Goal: Transaction & Acquisition: Purchase product/service

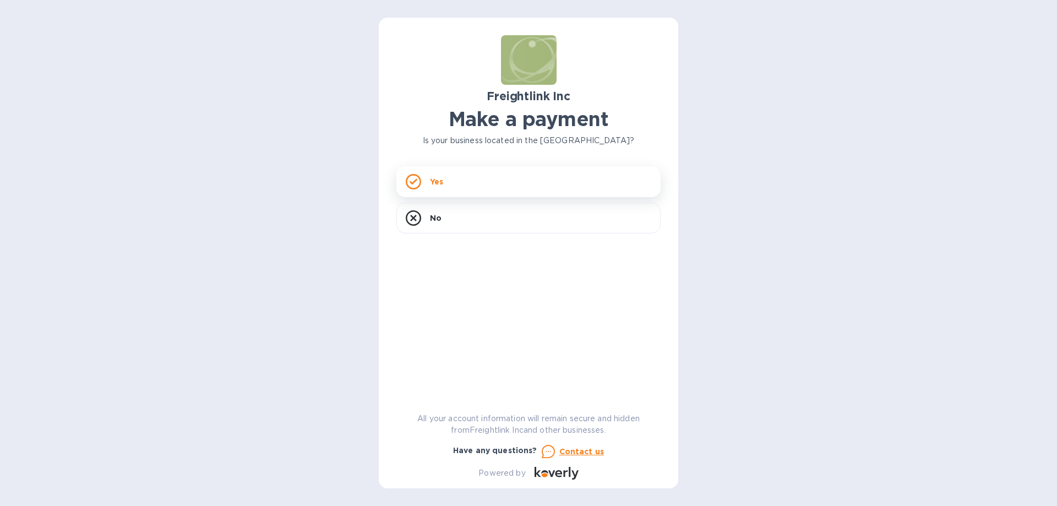
click at [470, 187] on div "Yes" at bounding box center [528, 181] width 264 height 31
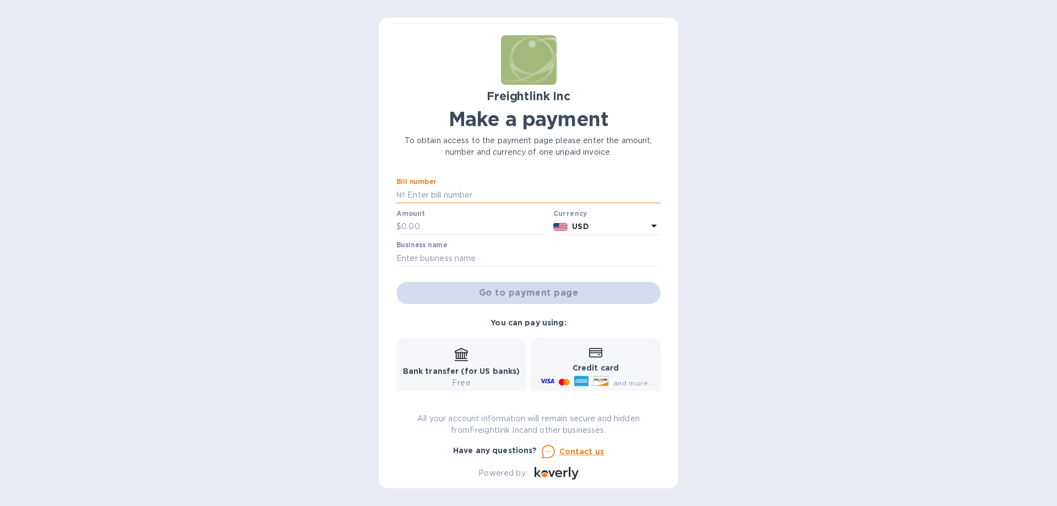
click at [444, 190] on input "text" at bounding box center [532, 195] width 255 height 17
click at [447, 196] on input "text" at bounding box center [532, 195] width 255 height 17
type input "SSLC25080235"
type input "750"
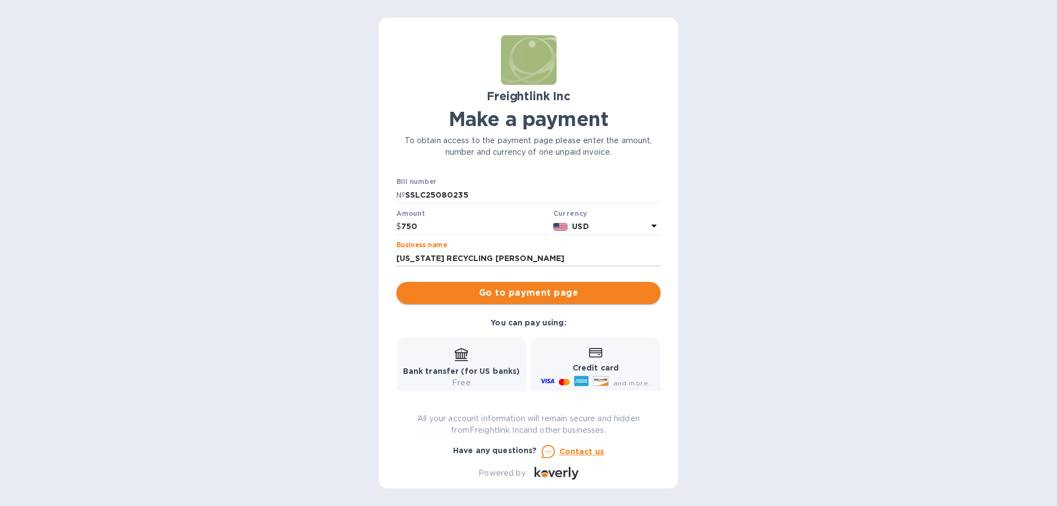
type input "[US_STATE] RECYCLING [PERSON_NAME]"
click at [613, 287] on span "Go to payment page" at bounding box center [528, 292] width 247 height 13
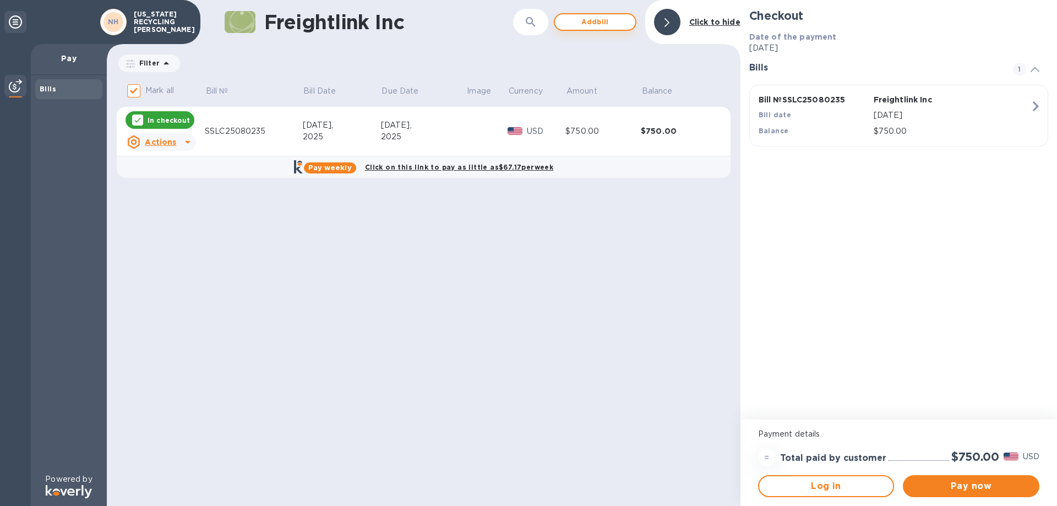
click at [587, 20] on span "Add bill" at bounding box center [595, 21] width 63 height 13
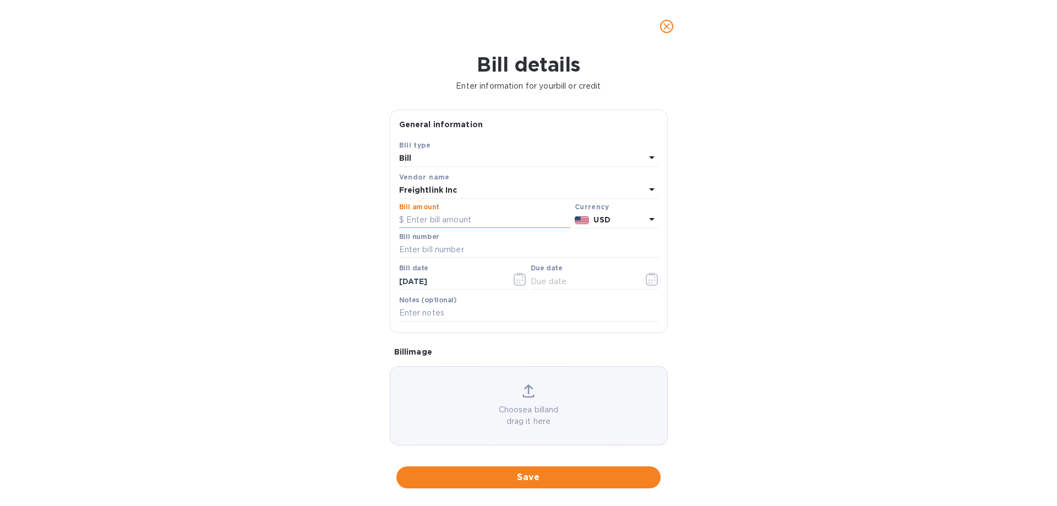
click at [457, 226] on input "text" at bounding box center [484, 220] width 171 height 17
type input "900"
type input "SSLC25080236"
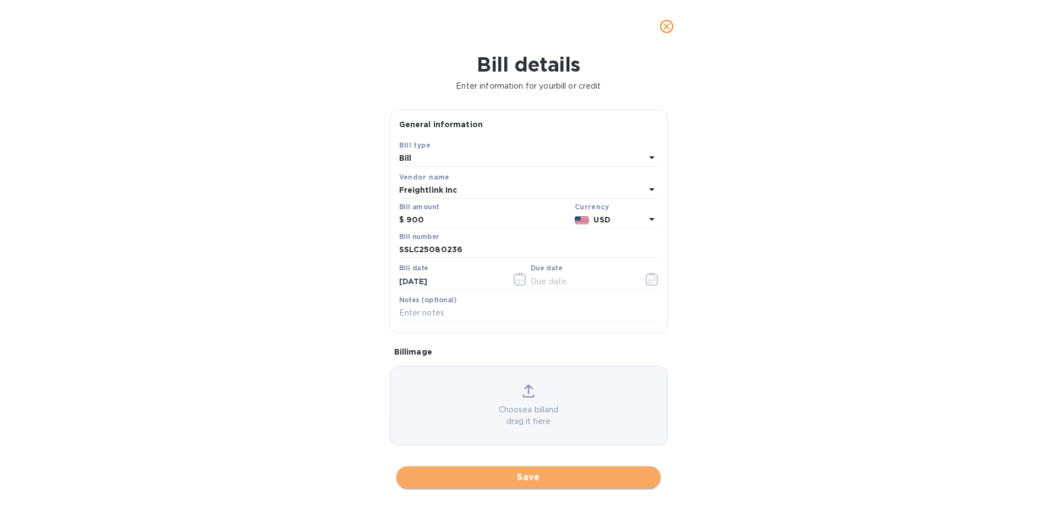
click at [533, 473] on span "Save" at bounding box center [528, 477] width 247 height 13
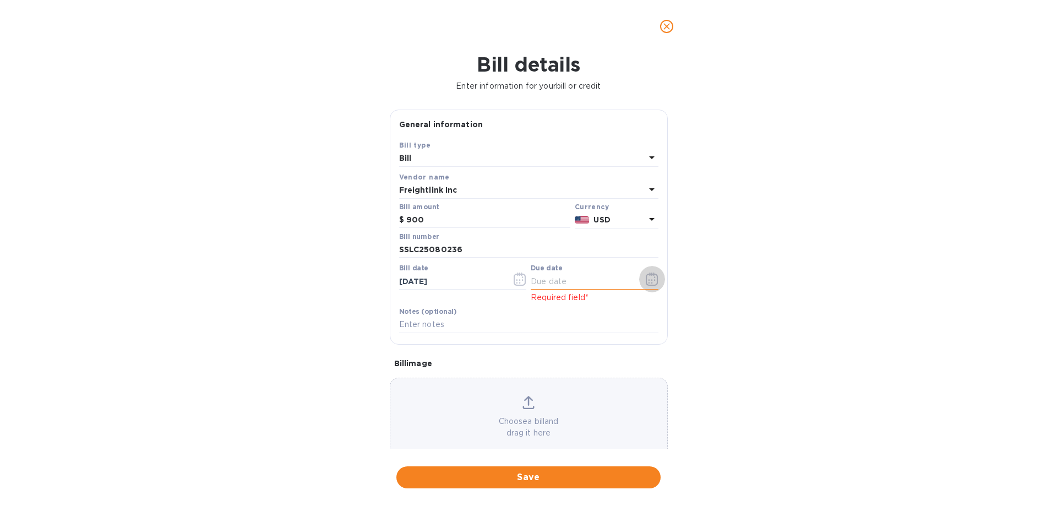
click at [652, 281] on icon "button" at bounding box center [652, 278] width 12 height 13
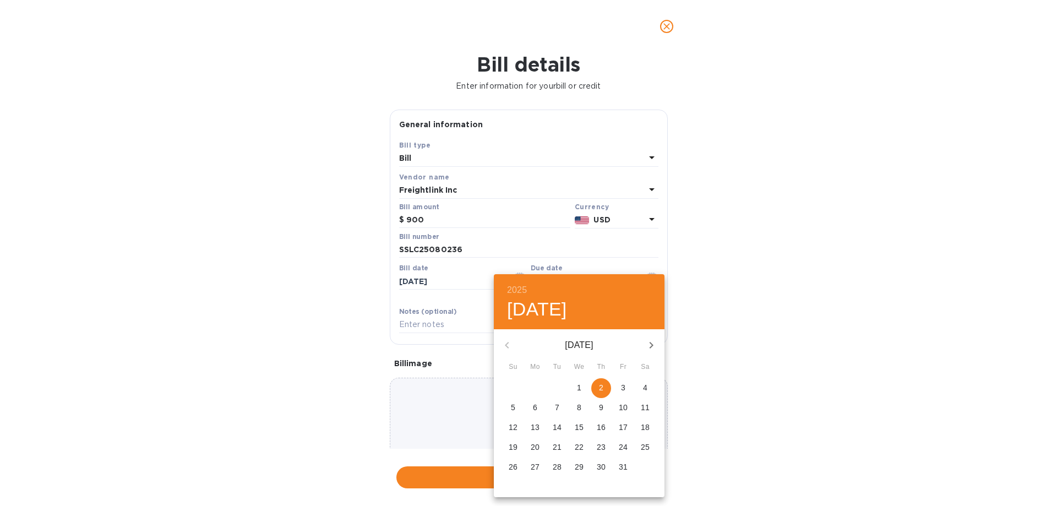
click at [512, 343] on div "[DATE]" at bounding box center [579, 345] width 171 height 26
click at [509, 348] on div "[DATE]" at bounding box center [579, 345] width 171 height 26
click at [504, 344] on div "[DATE]" at bounding box center [579, 345] width 171 height 26
click at [507, 341] on div "[DATE]" at bounding box center [579, 345] width 171 height 26
click at [507, 345] on div "[DATE]" at bounding box center [579, 345] width 171 height 26
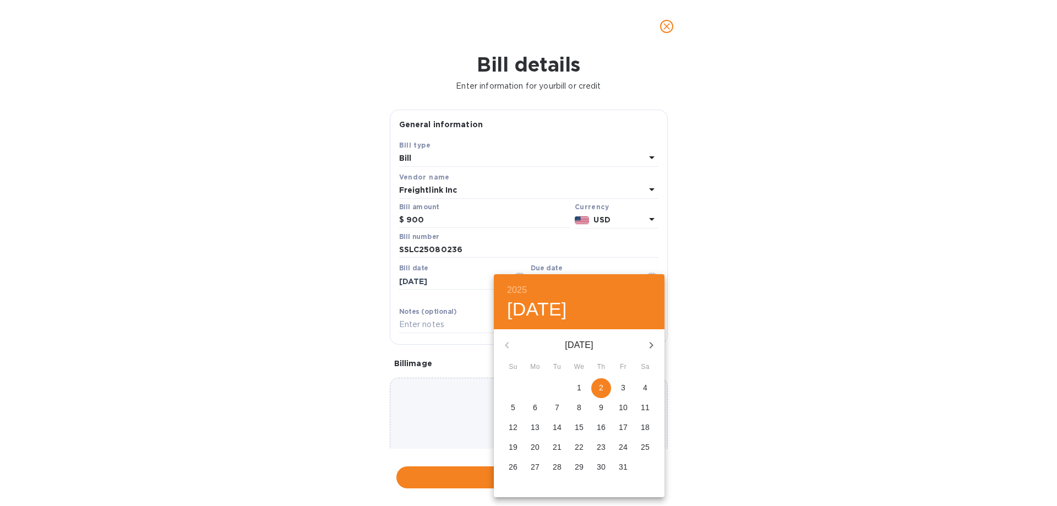
click at [582, 272] on div at bounding box center [528, 253] width 1057 height 506
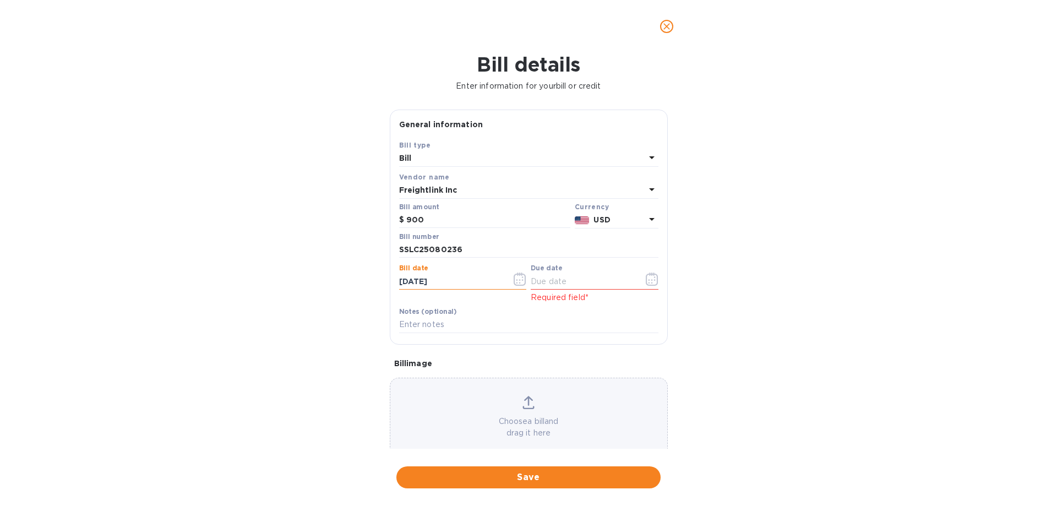
click at [479, 280] on input "[DATE]" at bounding box center [451, 281] width 104 height 17
click at [531, 283] on input "text" at bounding box center [583, 281] width 104 height 17
click at [509, 281] on button "button" at bounding box center [520, 279] width 26 height 26
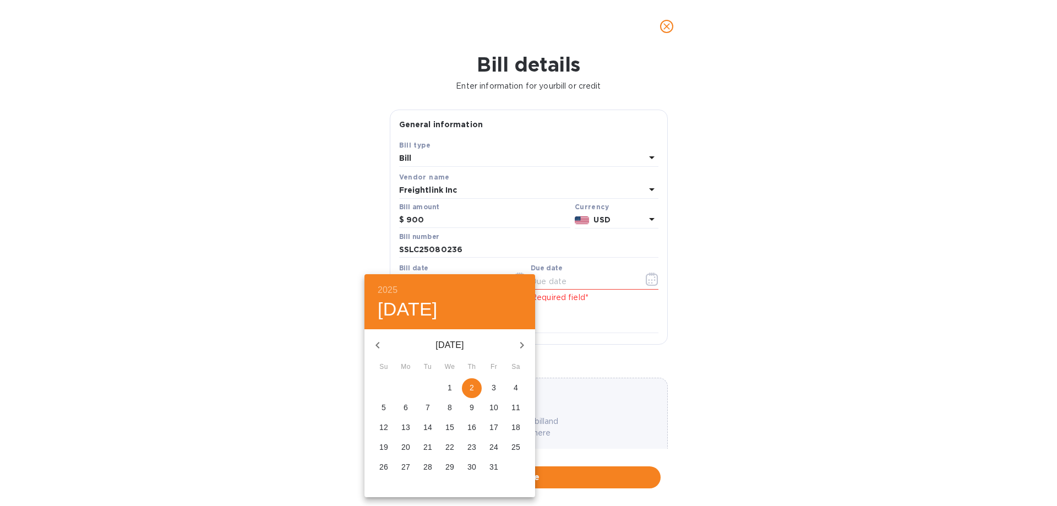
click at [376, 349] on icon "button" at bounding box center [377, 344] width 13 height 13
drag, startPoint x: 477, startPoint y: 387, endPoint x: 479, endPoint y: 379, distance: 9.1
click at [477, 387] on span "4" at bounding box center [472, 387] width 20 height 11
type input "[DATE]"
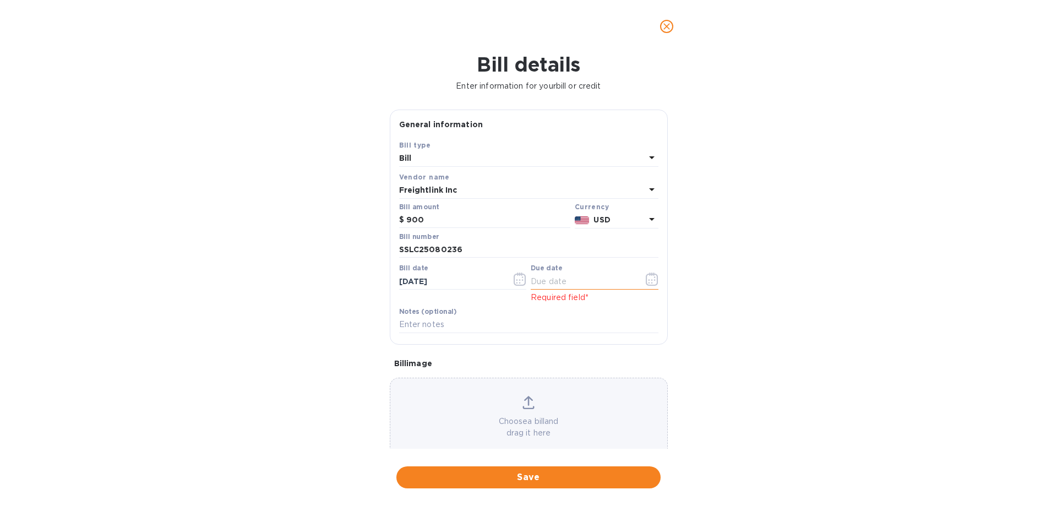
click at [639, 283] on button "button" at bounding box center [652, 279] width 26 height 26
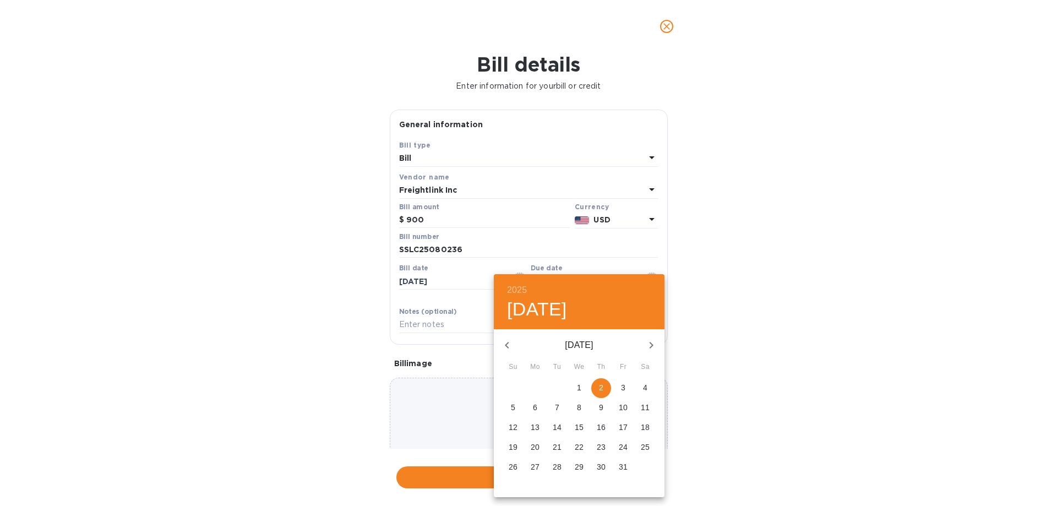
click at [503, 343] on icon "button" at bounding box center [506, 344] width 13 height 13
click at [621, 425] on p "19" at bounding box center [623, 427] width 9 height 11
type input "[DATE]"
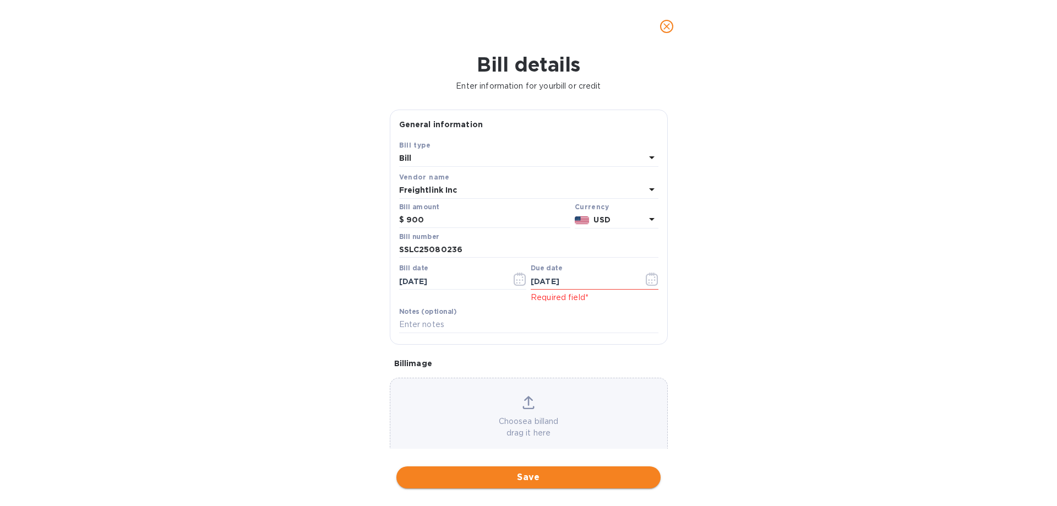
click at [538, 477] on span "Save" at bounding box center [528, 477] width 247 height 13
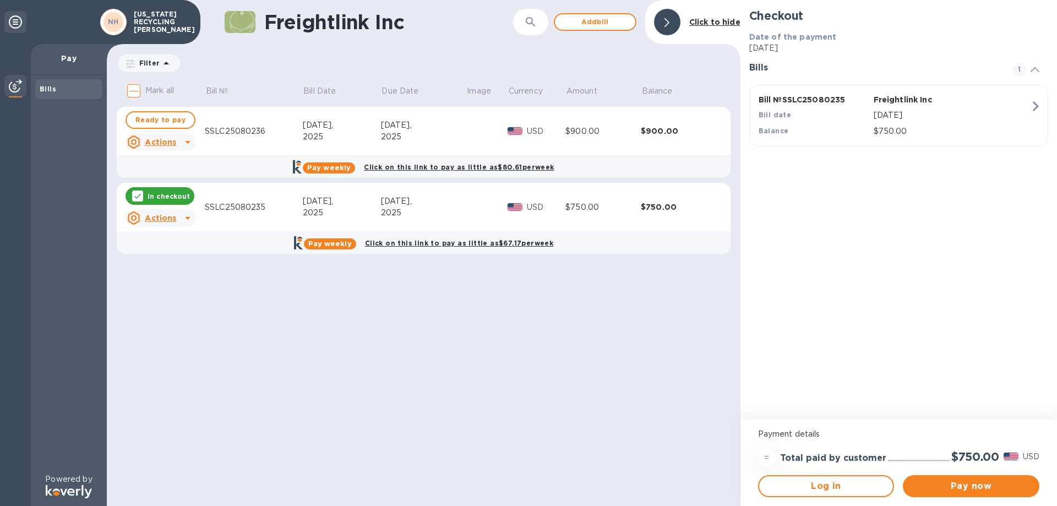
click at [133, 94] on input "Mark all" at bounding box center [133, 90] width 23 height 23
checkbox input "true"
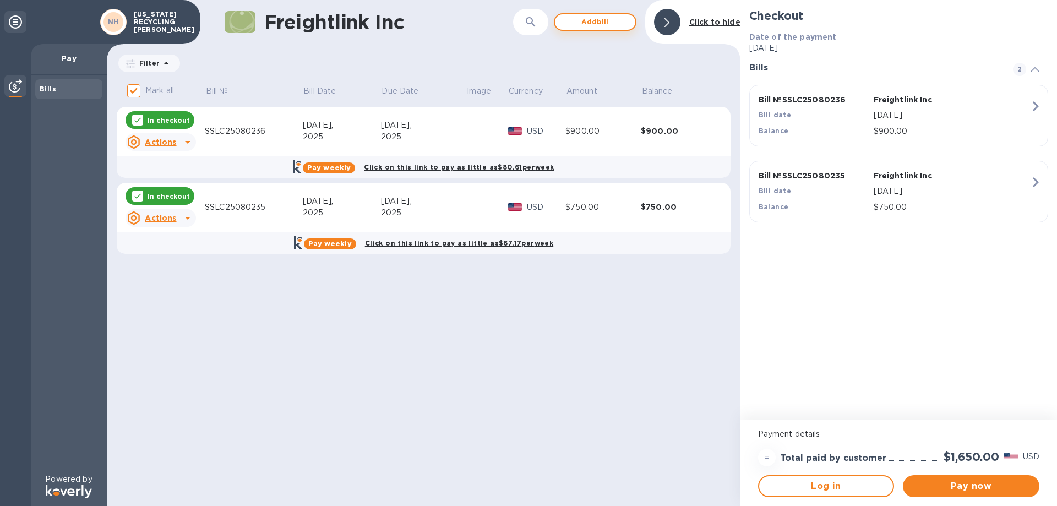
click at [608, 30] on button "Add bill" at bounding box center [595, 22] width 83 height 18
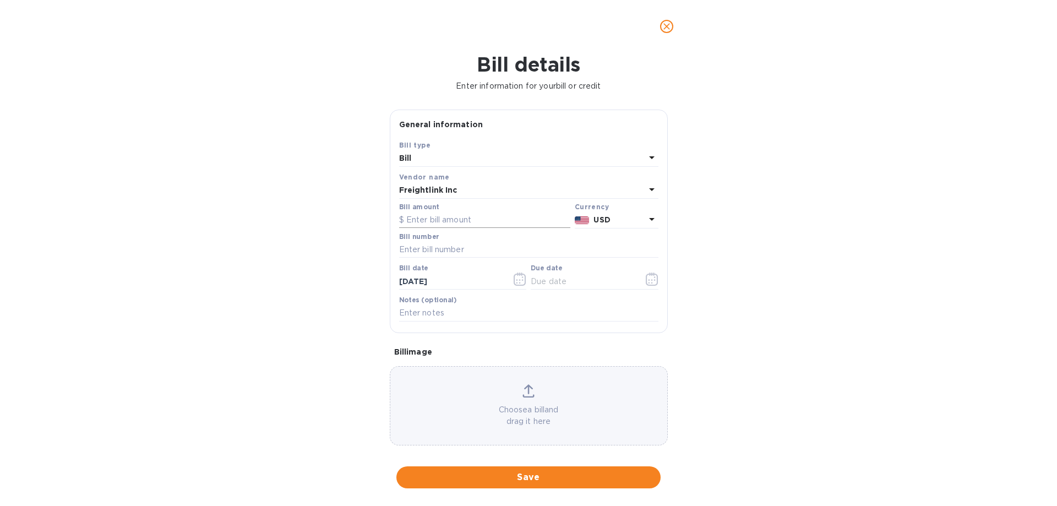
click at [467, 216] on input "text" at bounding box center [484, 220] width 171 height 17
type input "750"
type input "SSLC25090030"
type input "9_/__/____"
type input "[DATE]"
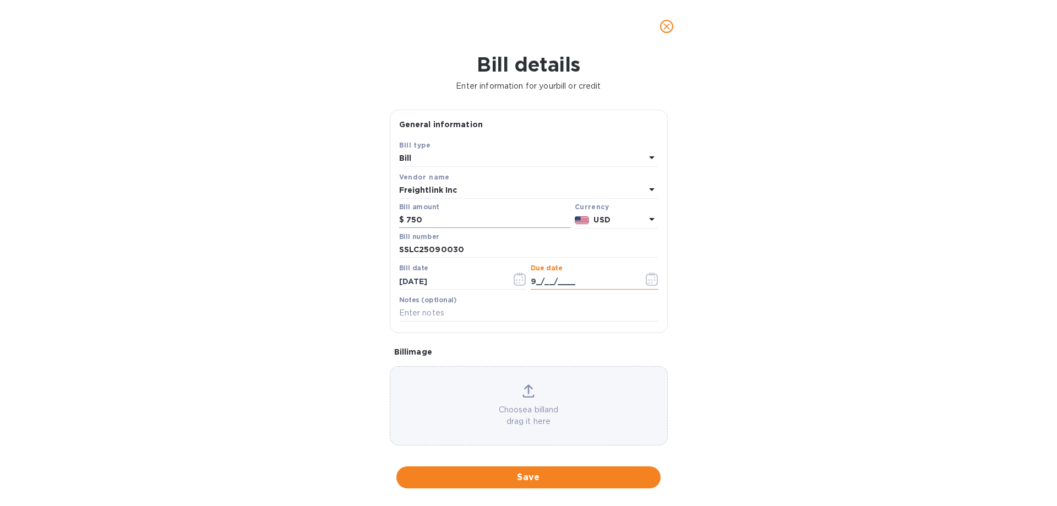
type input "9_/__/____"
type input "[DATE]"
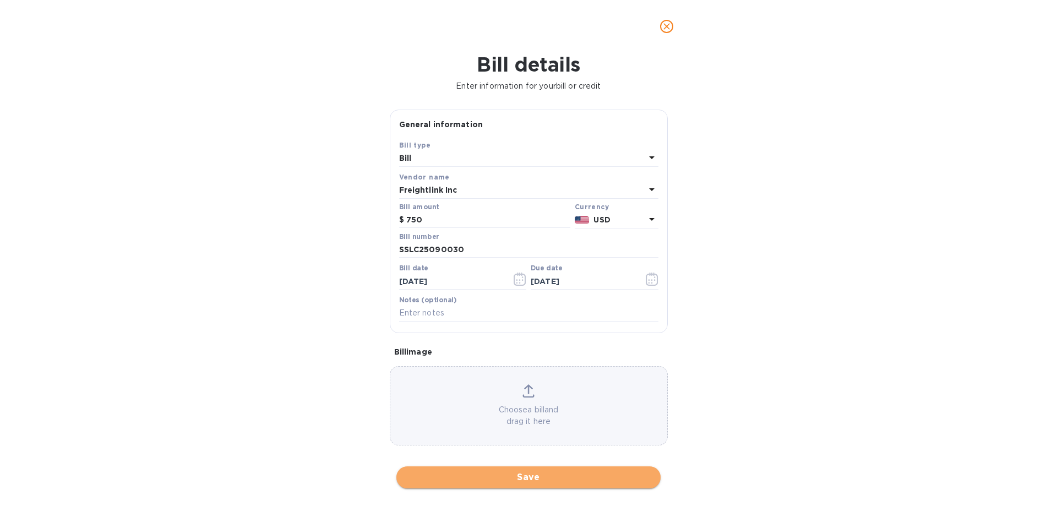
click at [583, 475] on span "Save" at bounding box center [528, 477] width 247 height 13
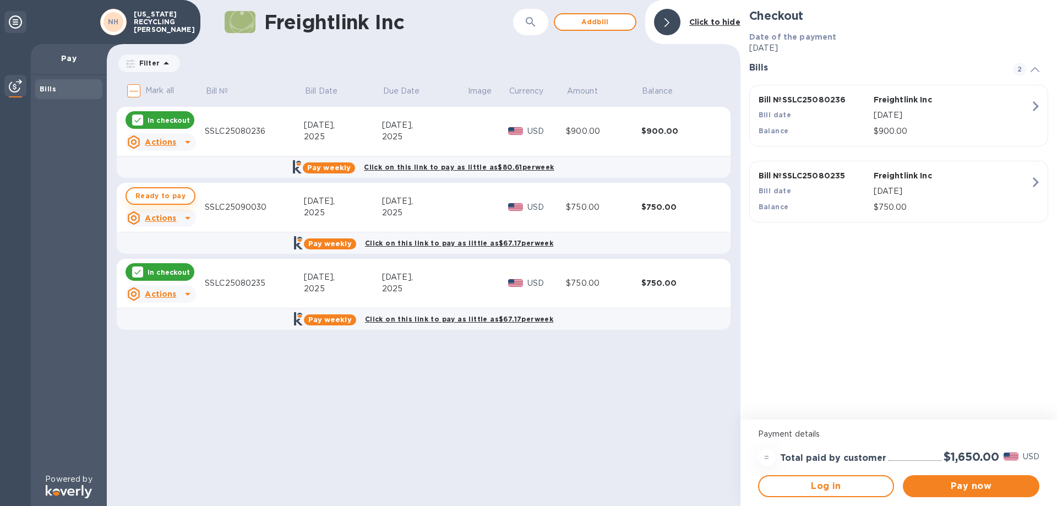
click at [140, 193] on span "Ready to pay" at bounding box center [160, 195] width 50 height 13
checkbox input "true"
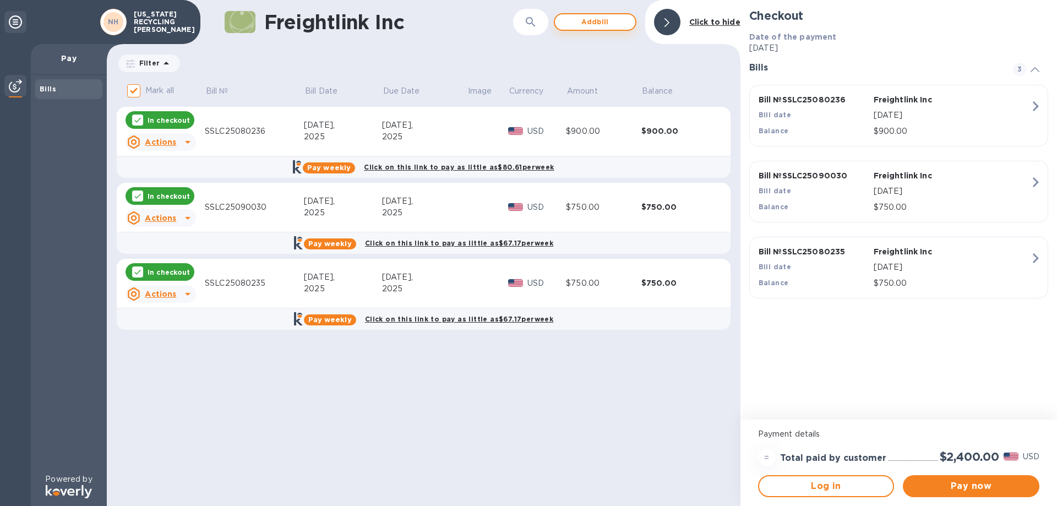
click at [606, 17] on span "Add bill" at bounding box center [595, 21] width 63 height 13
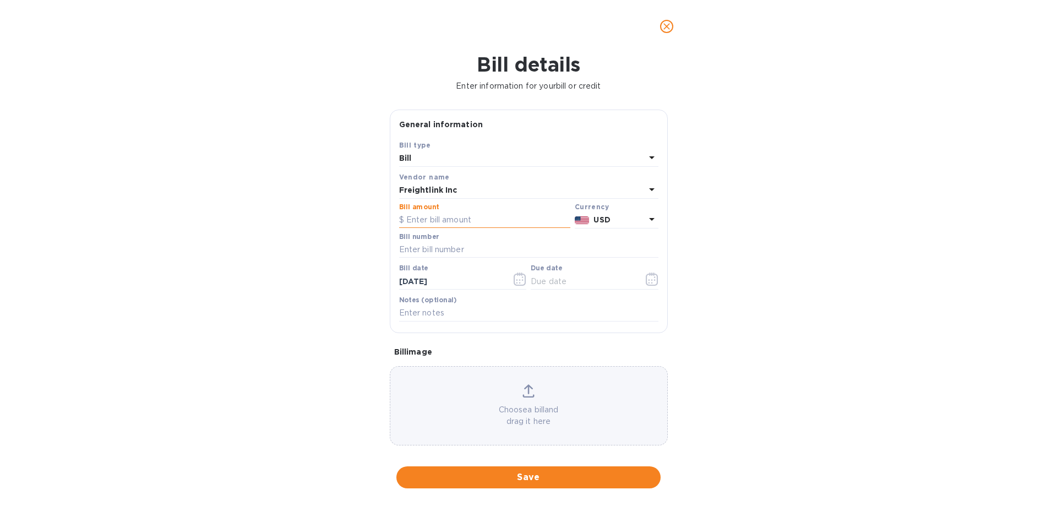
click at [465, 216] on input "text" at bounding box center [484, 220] width 171 height 17
type input "600"
type input "SSLC25090023"
type input "9_/__/____"
type input "[DATE]"
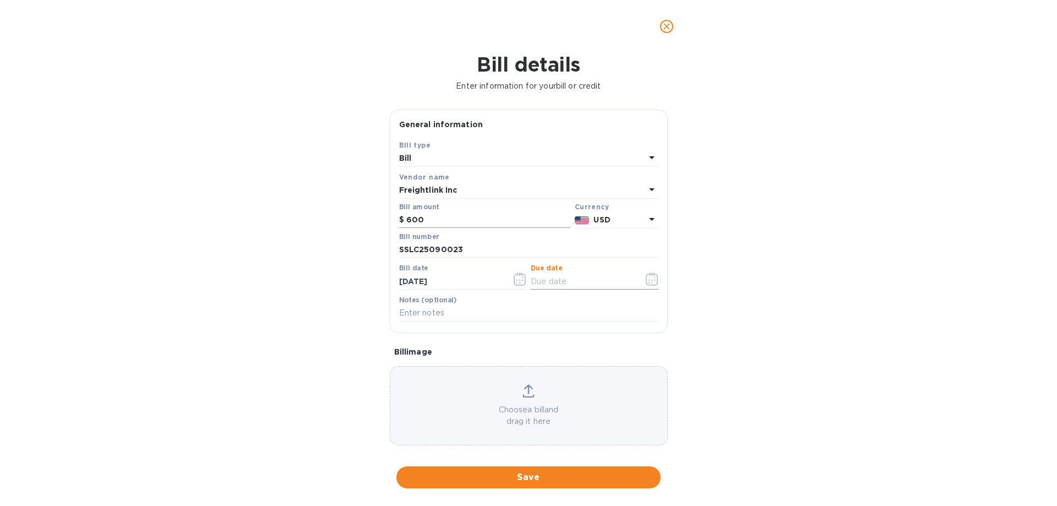
type input "9_/__/____"
type input "[DATE]"
click at [544, 477] on span "Save" at bounding box center [528, 477] width 247 height 13
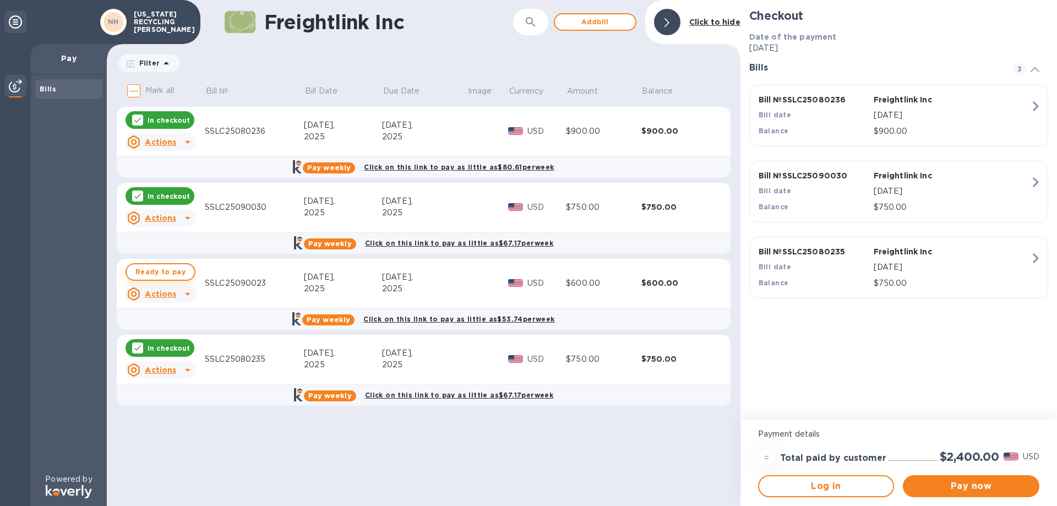
click at [143, 272] on span "Ready to pay" at bounding box center [160, 271] width 50 height 13
checkbox input "true"
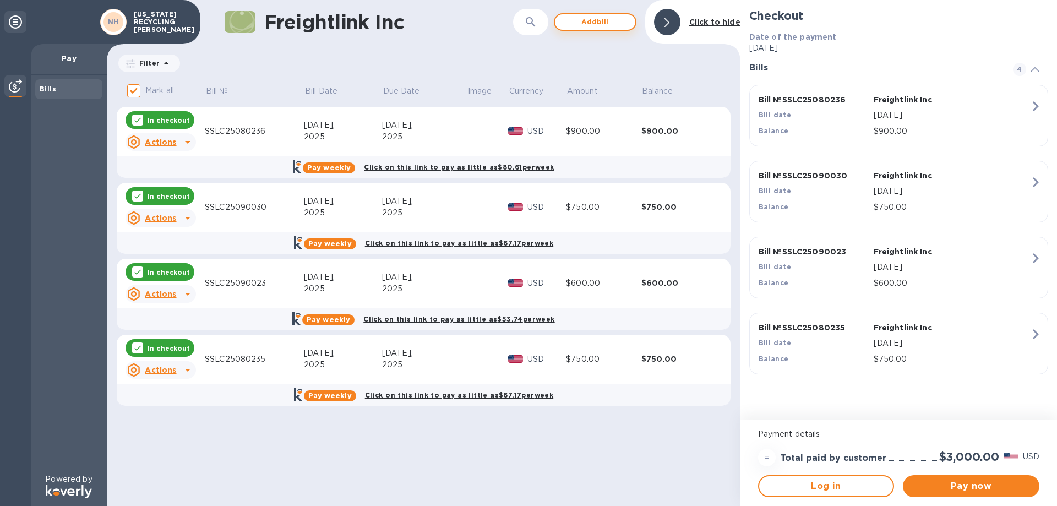
click at [608, 14] on button "Add bill" at bounding box center [595, 22] width 83 height 18
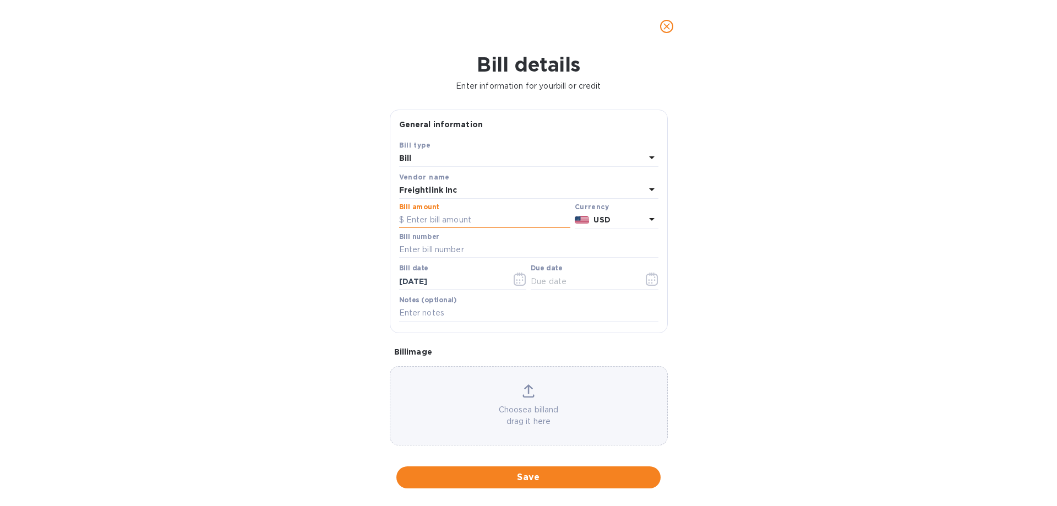
click at [456, 225] on input "text" at bounding box center [484, 220] width 171 height 17
type input "625"
type input "SSLC25090078"
type input "9_/__/____"
type input "[DATE]"
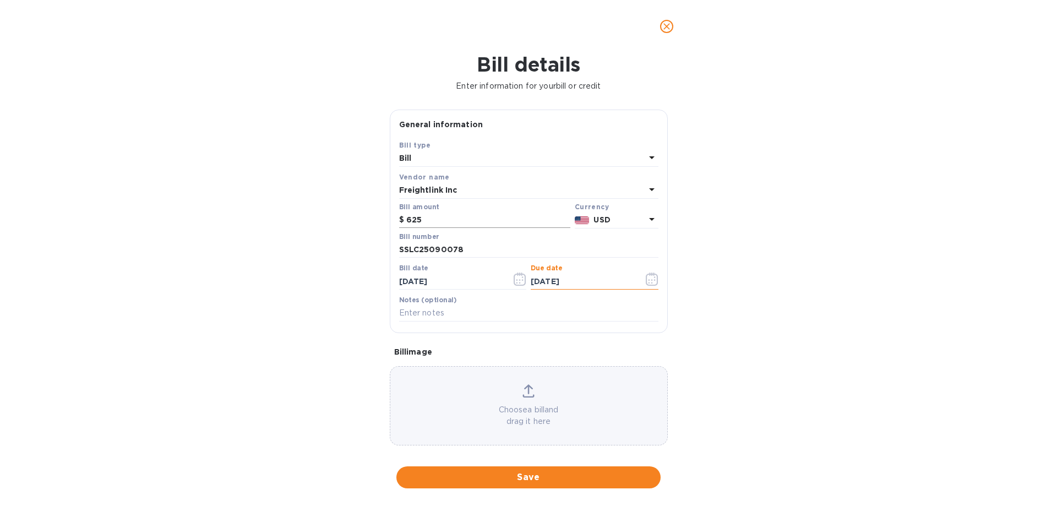
type input "[DATE]"
click at [559, 477] on span "Save" at bounding box center [528, 477] width 247 height 13
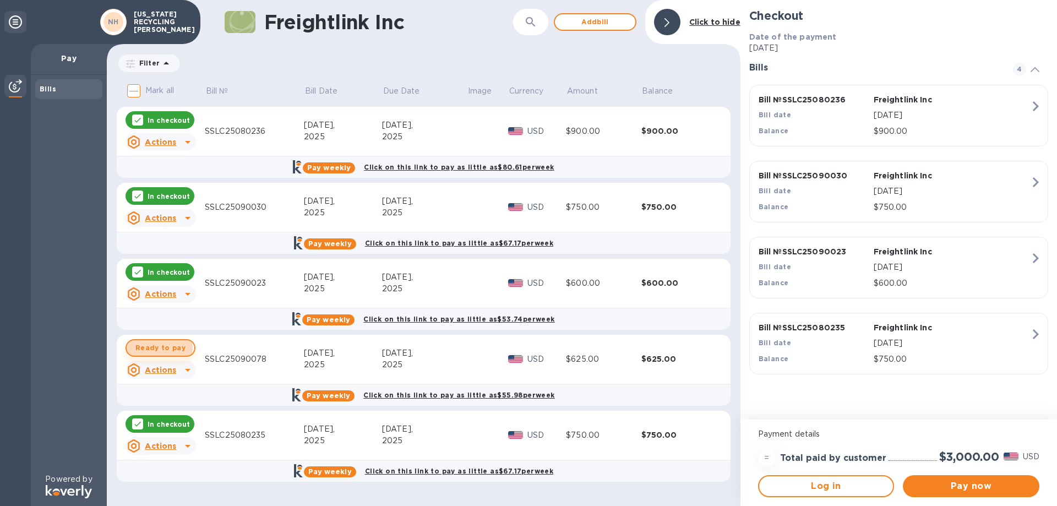
click at [141, 347] on span "Ready to pay" at bounding box center [160, 347] width 50 height 13
checkbox input "true"
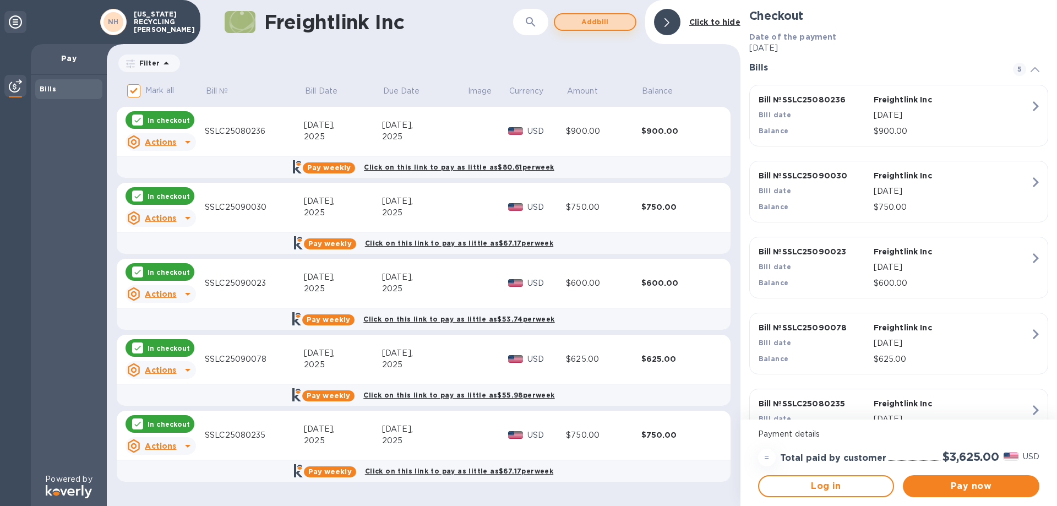
click at [630, 20] on button "Add bill" at bounding box center [595, 22] width 83 height 18
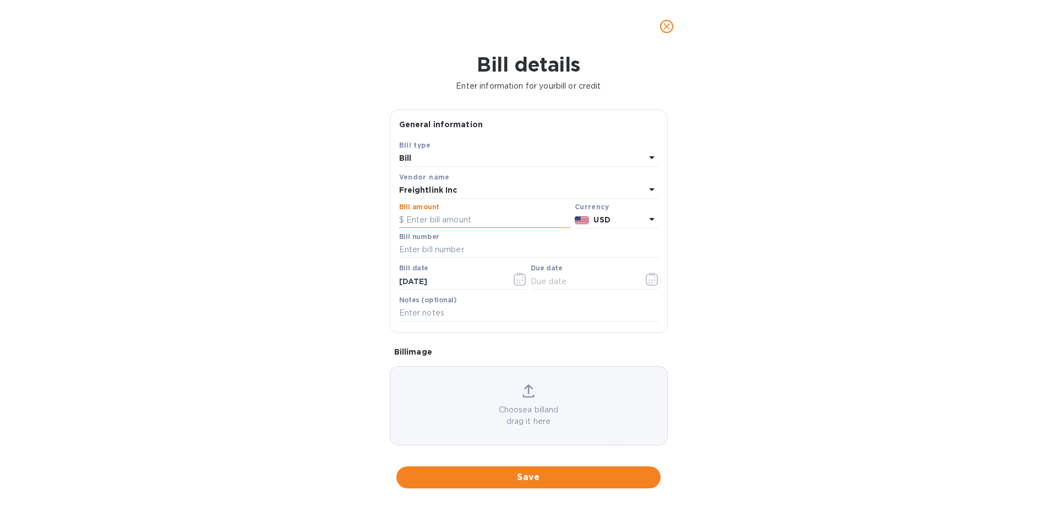
click at [463, 221] on input "text" at bounding box center [484, 220] width 171 height 17
type input "600"
type input "SSLC25090046"
type input "[DATE]"
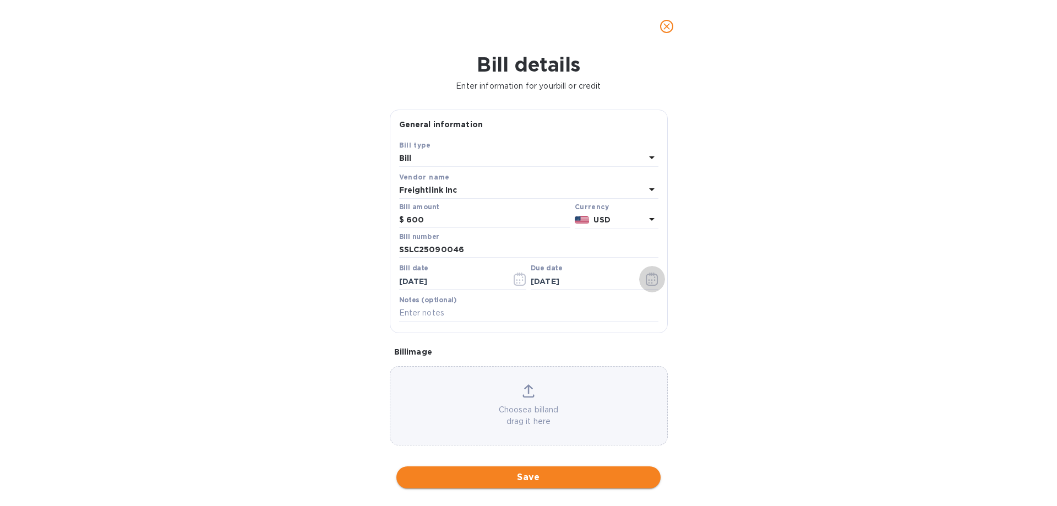
click at [607, 478] on span "Save" at bounding box center [528, 477] width 247 height 13
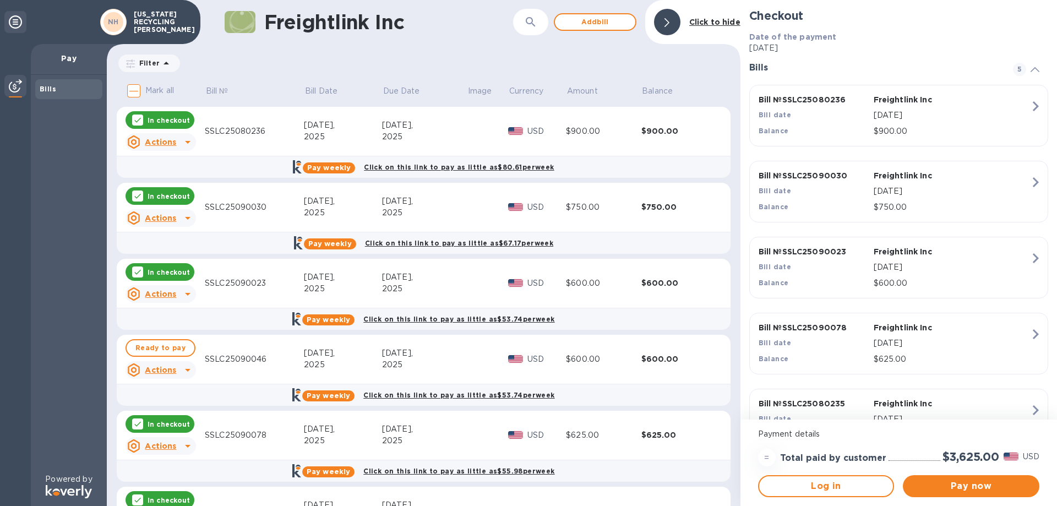
click at [159, 294] on u "Actions" at bounding box center [160, 293] width 31 height 9
click at [165, 337] on b "Open bill" at bounding box center [174, 338] width 37 height 9
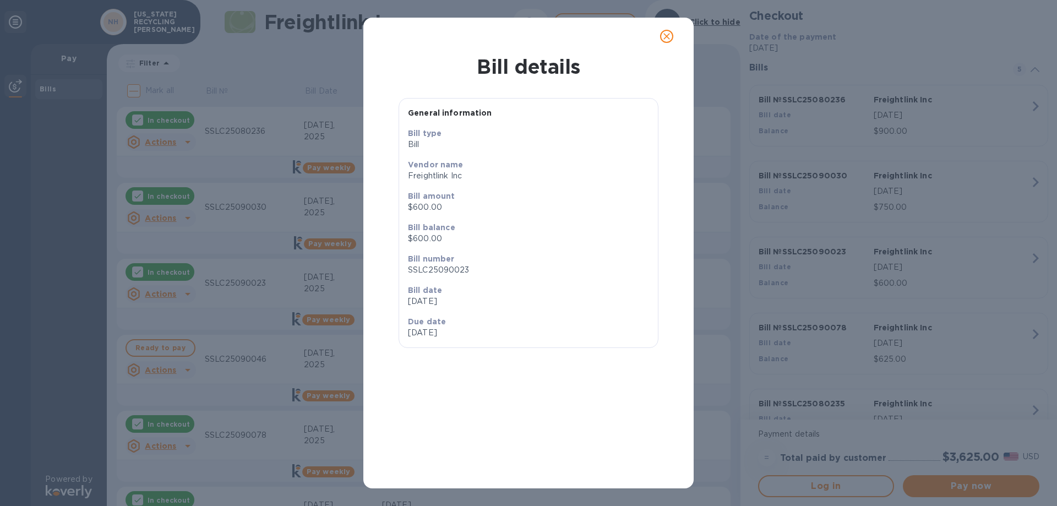
click at [667, 34] on icon "close" at bounding box center [666, 36] width 11 height 11
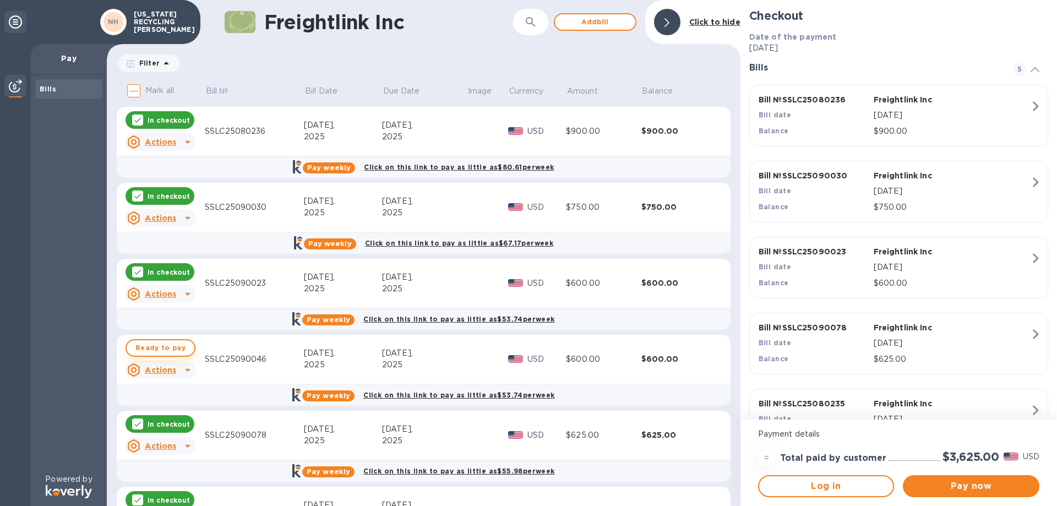
click at [188, 348] on button "Ready to pay" at bounding box center [160, 348] width 70 height 18
checkbox input "true"
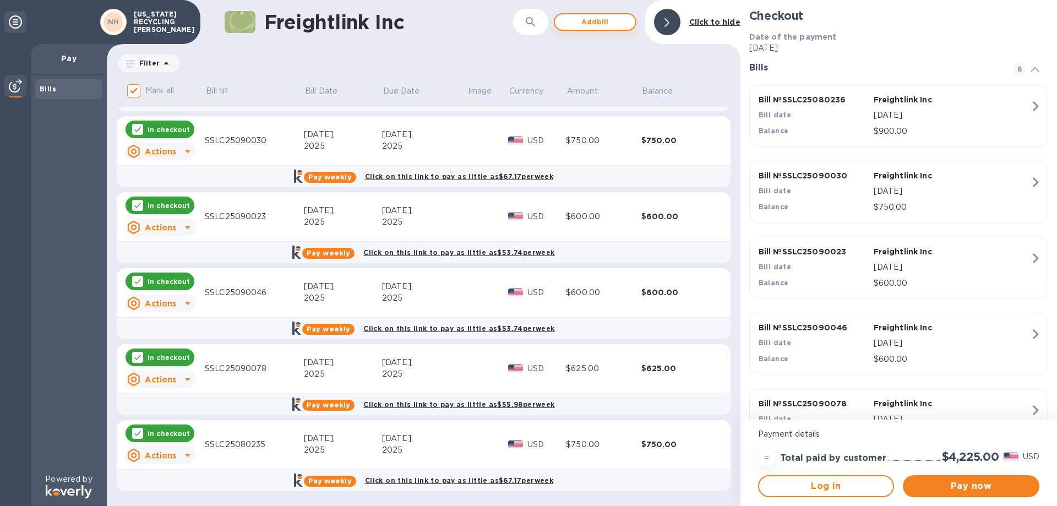
click at [609, 22] on span "Add bill" at bounding box center [595, 21] width 63 height 13
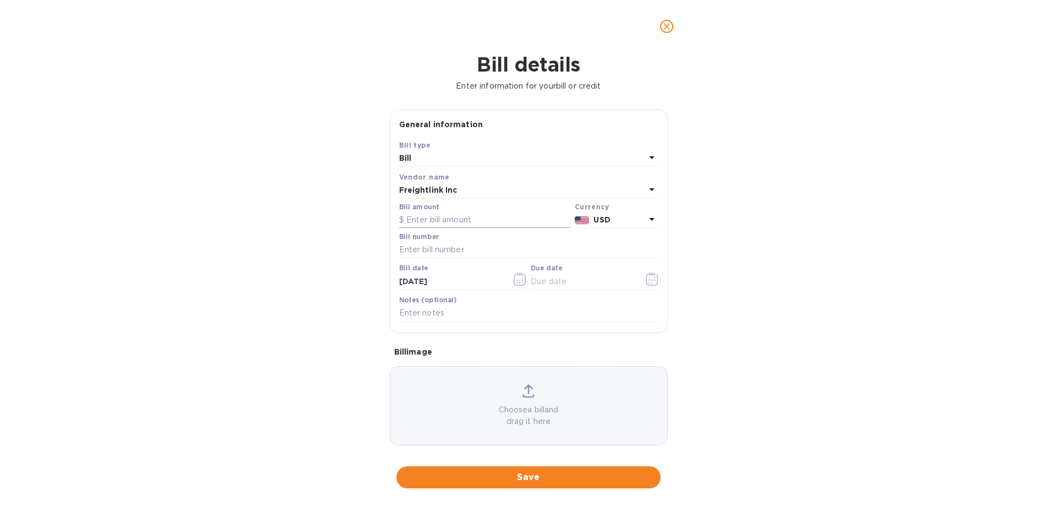
click at [474, 225] on input "text" at bounding box center [484, 220] width 171 height 17
type input "650.00"
type input "SSLC25090095"
type input "[DATE]"
click at [544, 279] on input "text" at bounding box center [583, 281] width 104 height 17
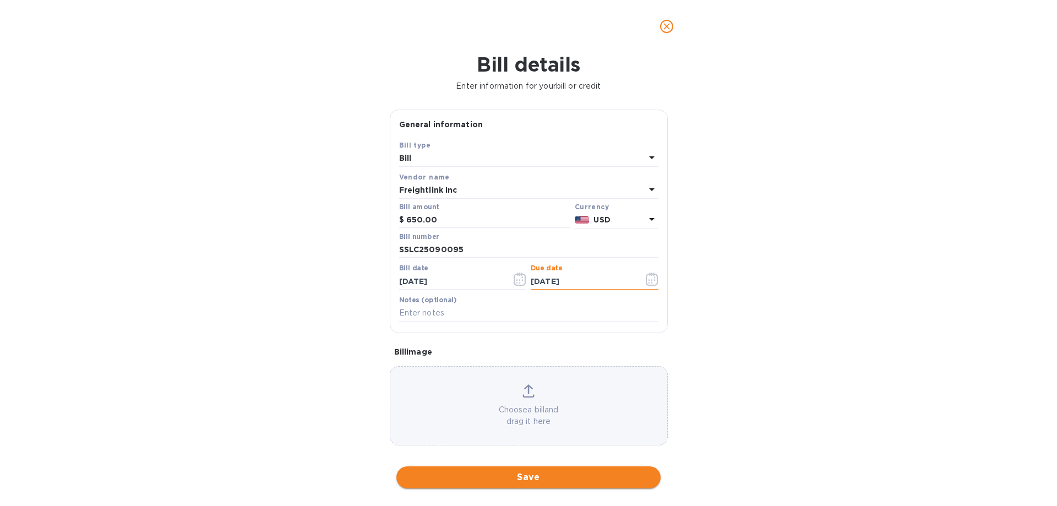
type input "[DATE]"
click at [587, 469] on button "Save" at bounding box center [528, 477] width 264 height 22
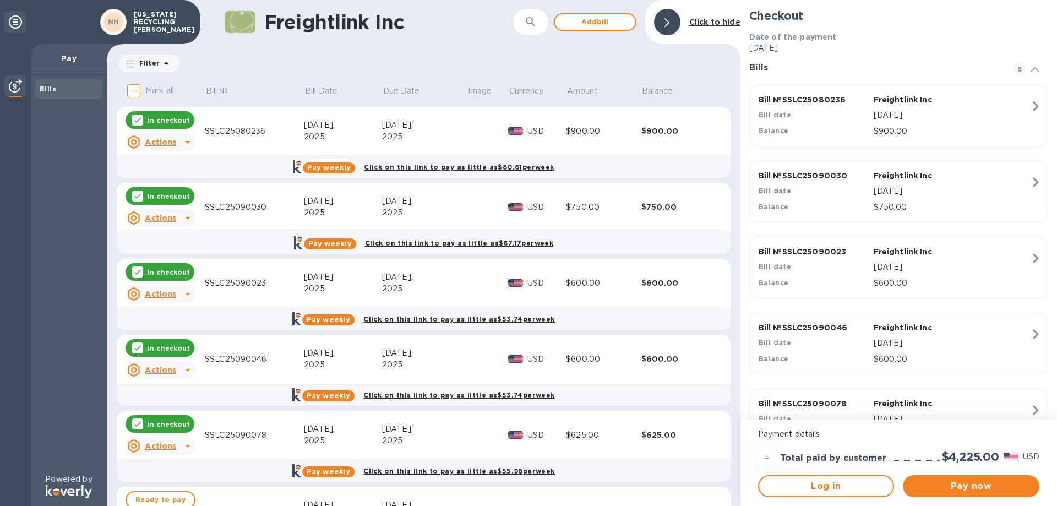
click at [140, 84] on input "Mark all" at bounding box center [133, 90] width 23 height 23
checkbox input "true"
click at [619, 24] on span "Add bill" at bounding box center [595, 21] width 63 height 13
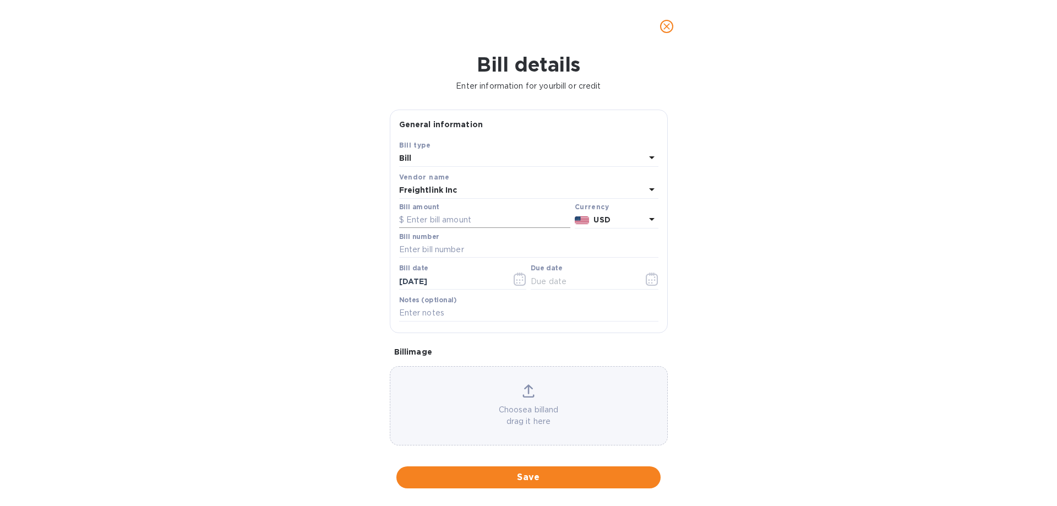
click at [466, 222] on input "text" at bounding box center [484, 220] width 171 height 17
type input "800"
type input "SSLC25090094"
type input "[DATE]"
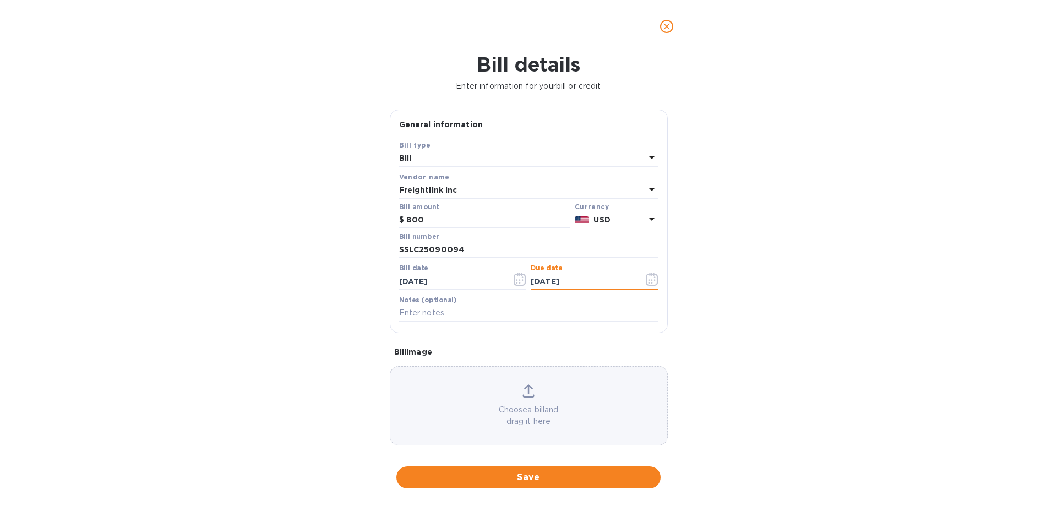
click at [505, 479] on span "Save" at bounding box center [528, 477] width 247 height 13
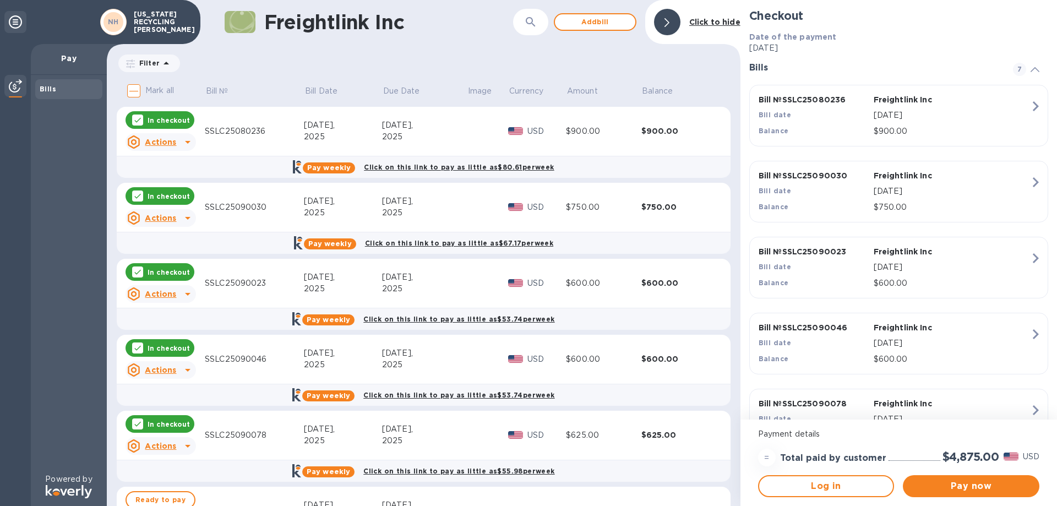
click at [134, 91] on input "Mark all" at bounding box center [133, 90] width 23 height 23
checkbox input "true"
click at [585, 30] on button "Add bill" at bounding box center [595, 22] width 83 height 18
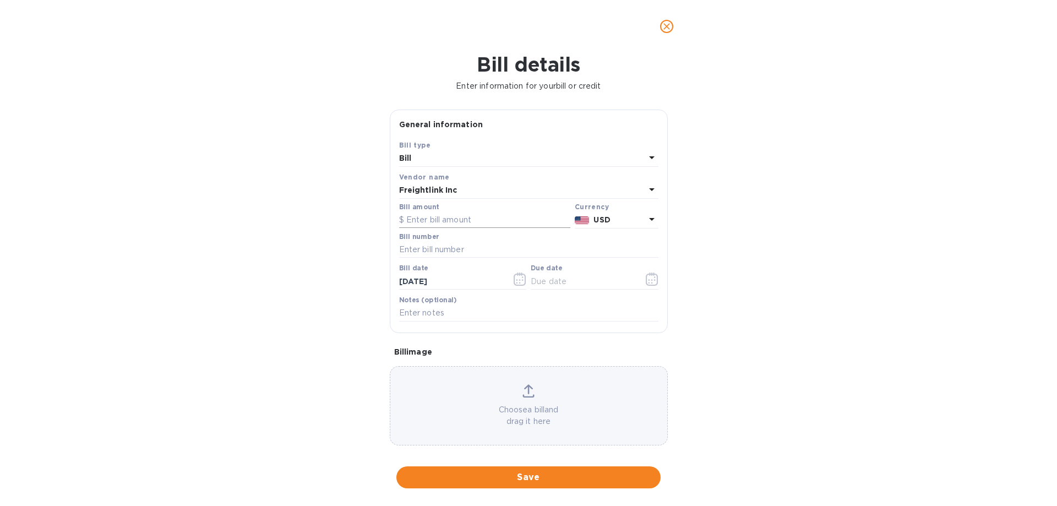
click at [456, 218] on input "text" at bounding box center [484, 220] width 171 height 17
type input "600"
type input "SSLC25090107"
type input "[DATE]"
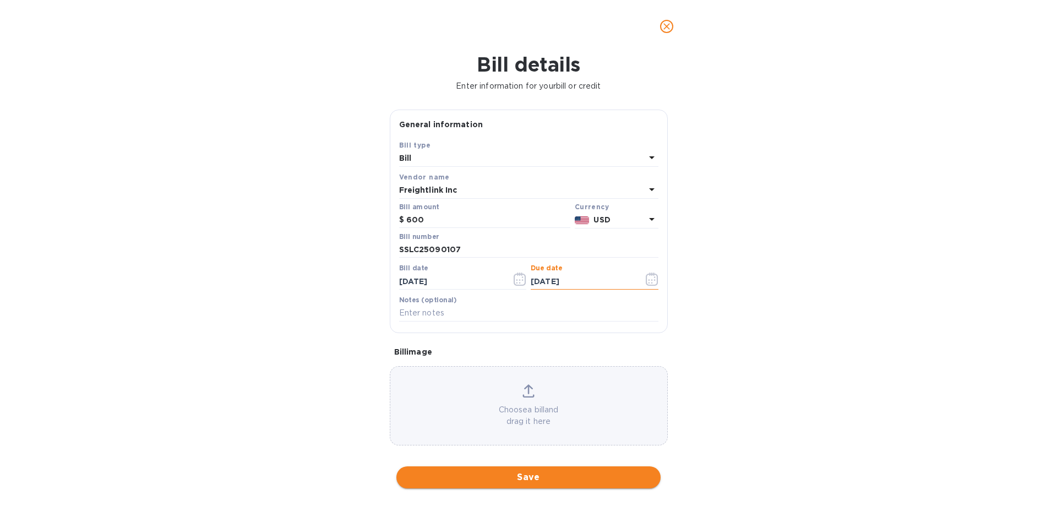
click at [610, 487] on button "Save" at bounding box center [528, 477] width 264 height 22
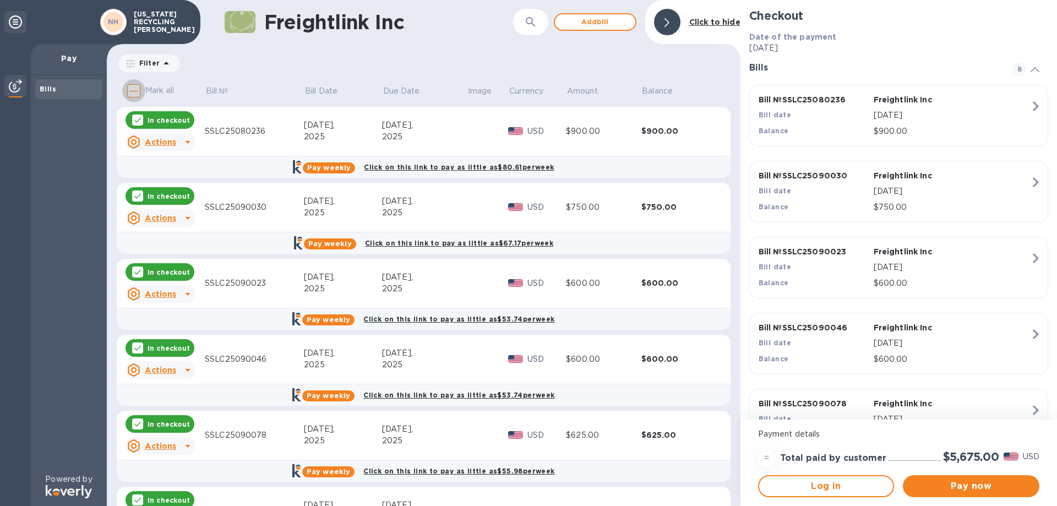
click at [136, 91] on input "Mark all" at bounding box center [133, 90] width 23 height 23
checkbox input "true"
click at [605, 31] on div "Freightlink Inc ​ Add [PERSON_NAME] to hide" at bounding box center [423, 22] width 633 height 44
click at [603, 29] on button "Add bill" at bounding box center [595, 22] width 83 height 18
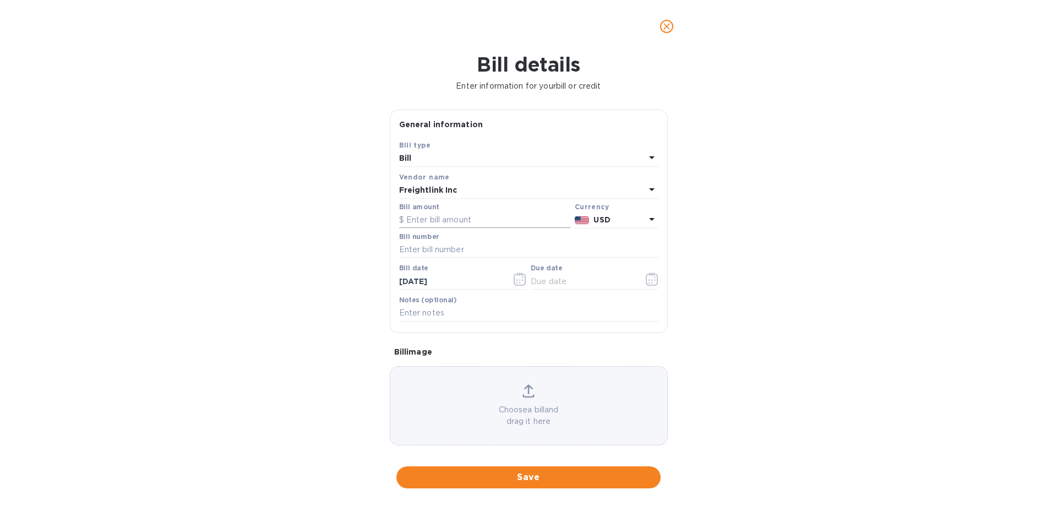
click at [465, 225] on input "text" at bounding box center [484, 220] width 171 height 17
type input "675"
type input "SSLC25090126"
type input "[DATE]"
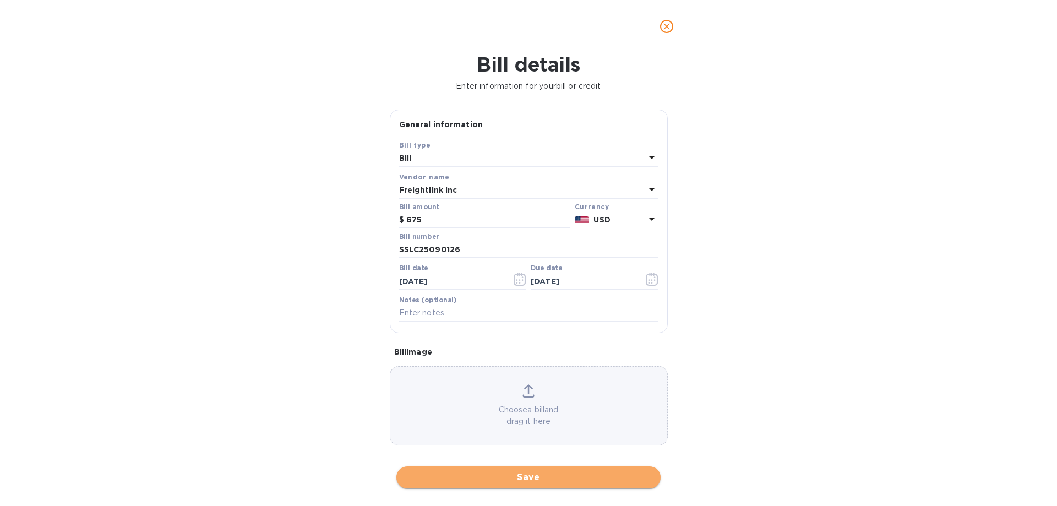
click at [540, 474] on span "Save" at bounding box center [528, 477] width 247 height 13
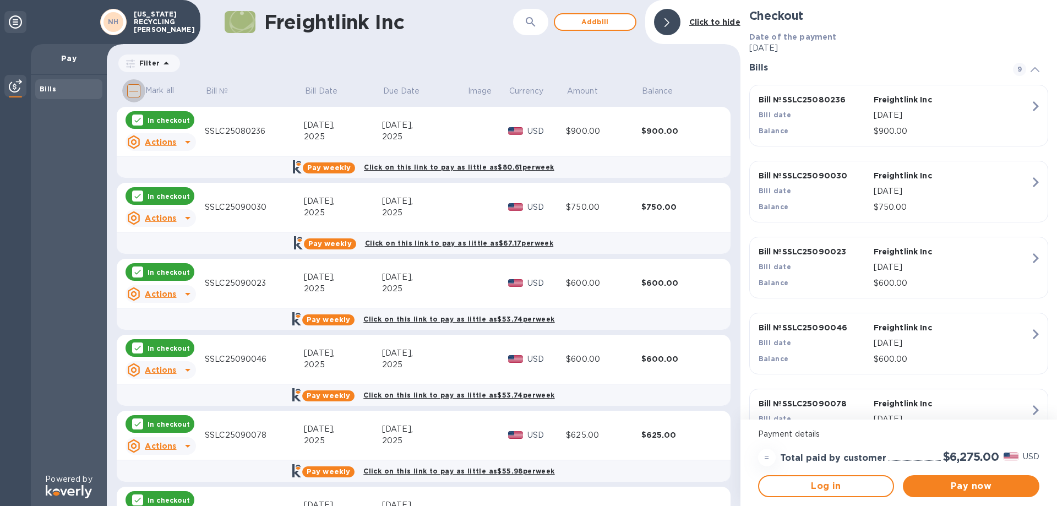
click at [133, 88] on input "Mark all" at bounding box center [133, 90] width 23 height 23
checkbox input "true"
click at [623, 22] on span "Add bill" at bounding box center [595, 21] width 63 height 13
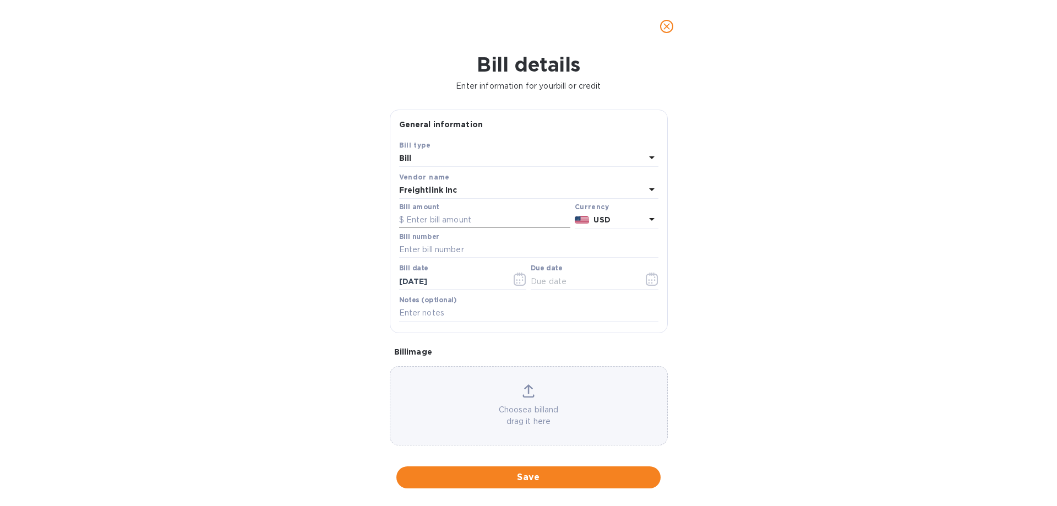
click at [437, 220] on input "text" at bounding box center [484, 220] width 171 height 17
type input "6"
click at [668, 23] on icon "close" at bounding box center [666, 26] width 11 height 11
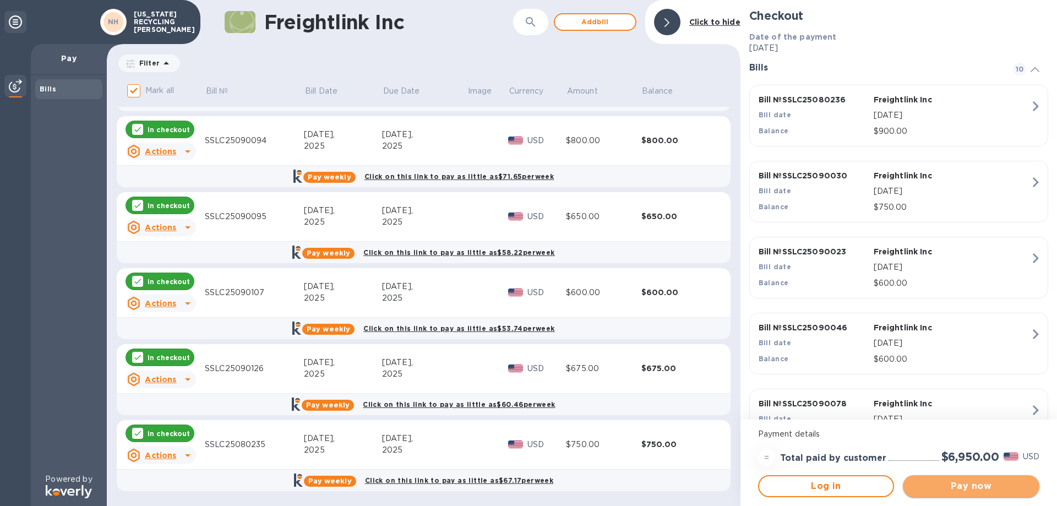
click at [996, 493] on button "Pay now" at bounding box center [971, 486] width 136 height 22
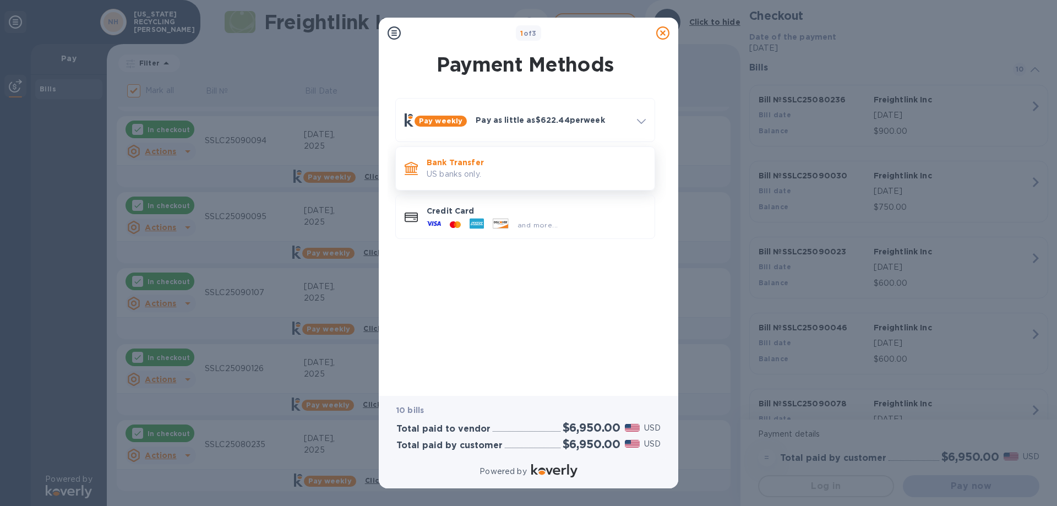
click at [504, 171] on p "US banks only." at bounding box center [536, 174] width 219 height 12
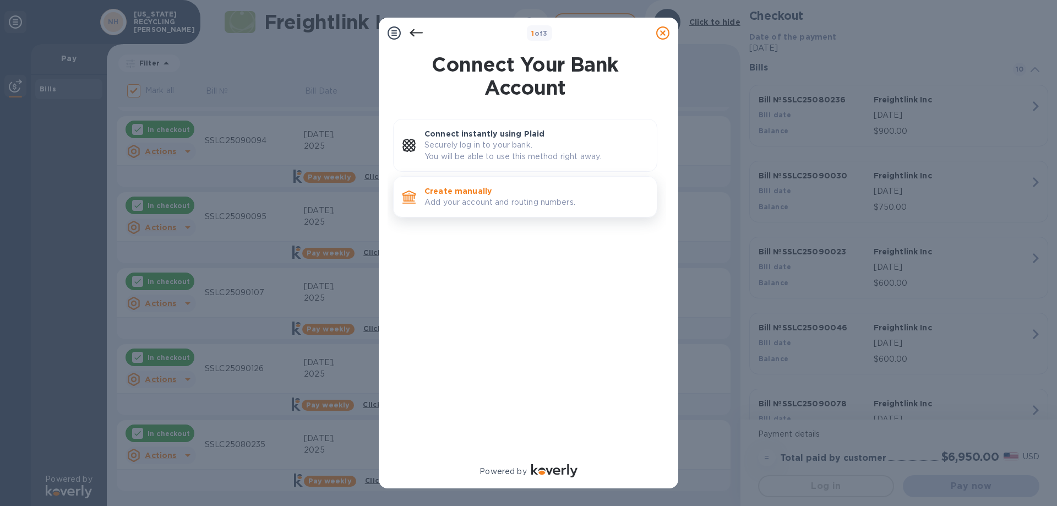
click at [566, 201] on p "Add your account and routing numbers." at bounding box center [535, 202] width 223 height 12
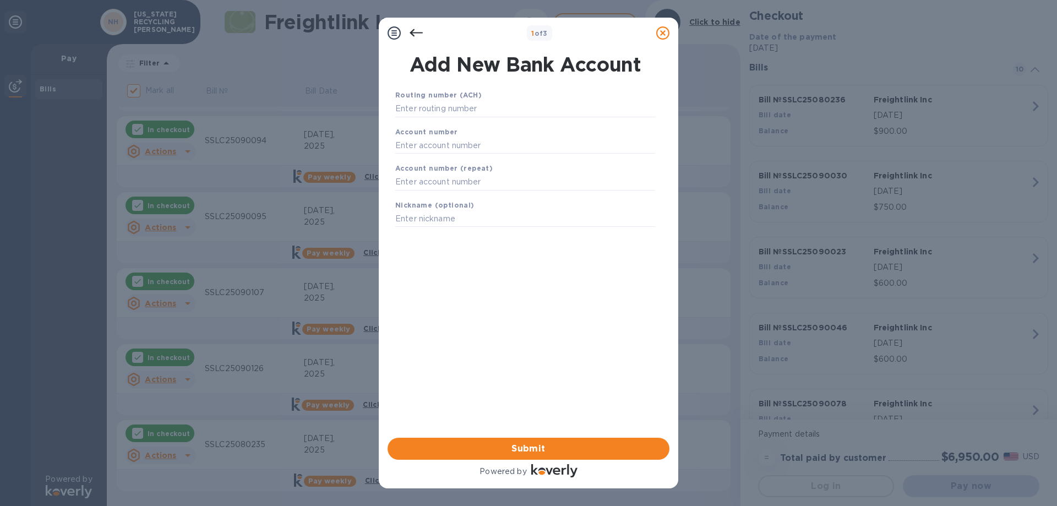
click at [517, 118] on div "Routing number (ACH)" at bounding box center [525, 103] width 269 height 37
click at [519, 105] on input "text" at bounding box center [525, 109] width 260 height 17
type input "122400779"
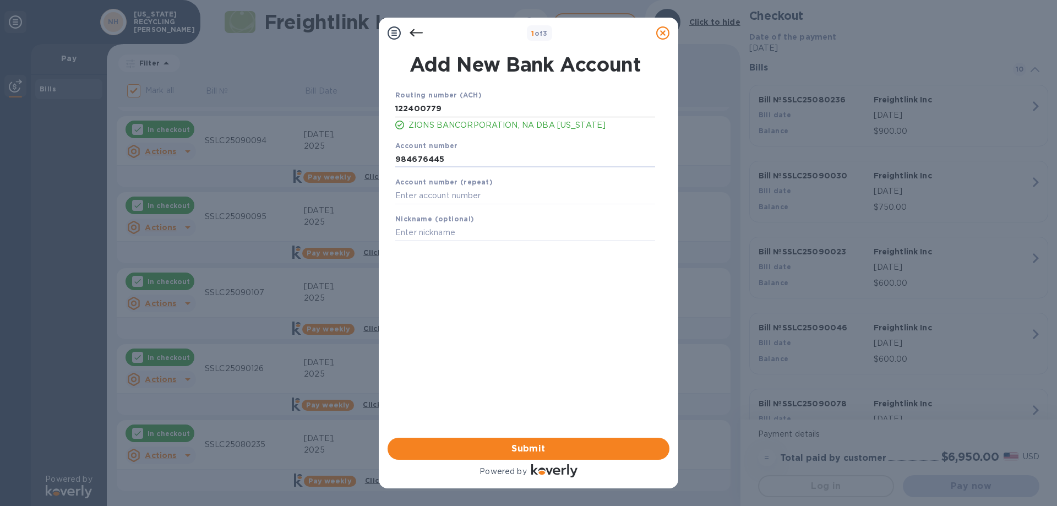
type input "984676445"
type input "NVRH LLC"
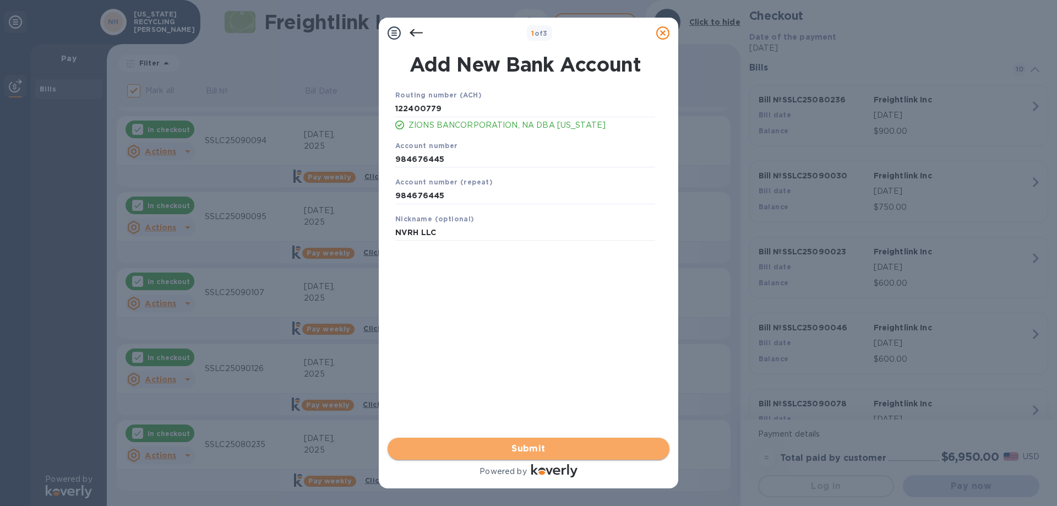
click at [567, 447] on span "Submit" at bounding box center [528, 448] width 264 height 13
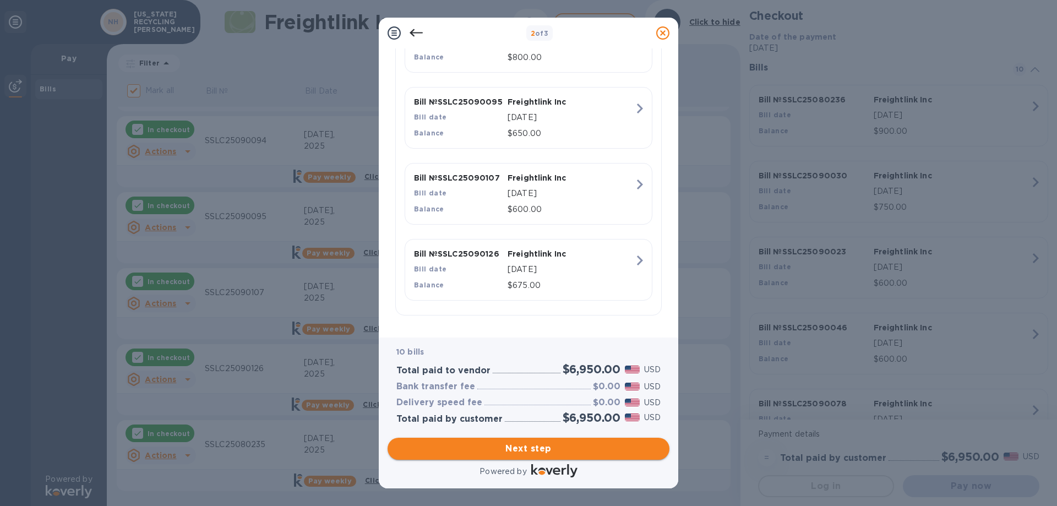
click at [517, 455] on span "Next step" at bounding box center [528, 448] width 264 height 13
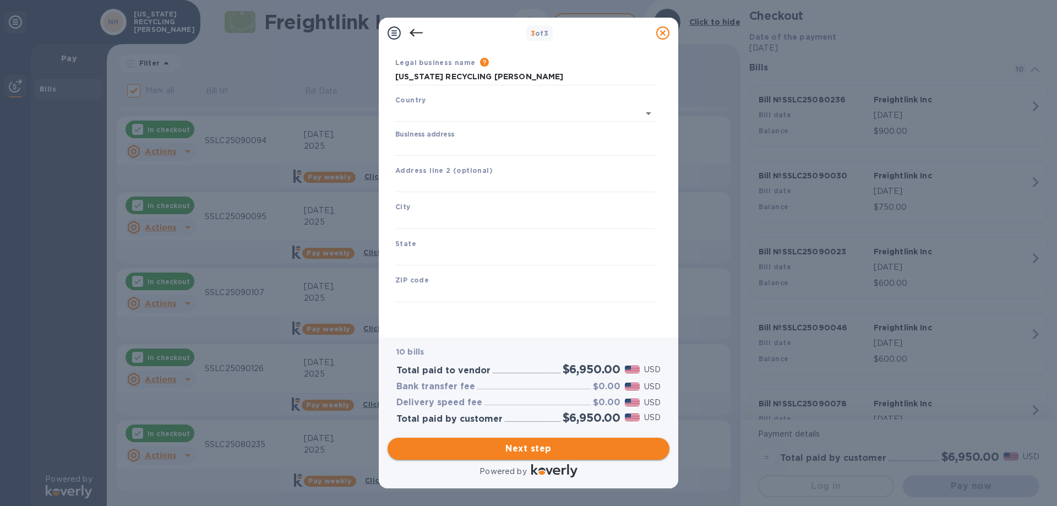
type input "[GEOGRAPHIC_DATA]"
click at [476, 142] on input "Business address" at bounding box center [525, 147] width 260 height 17
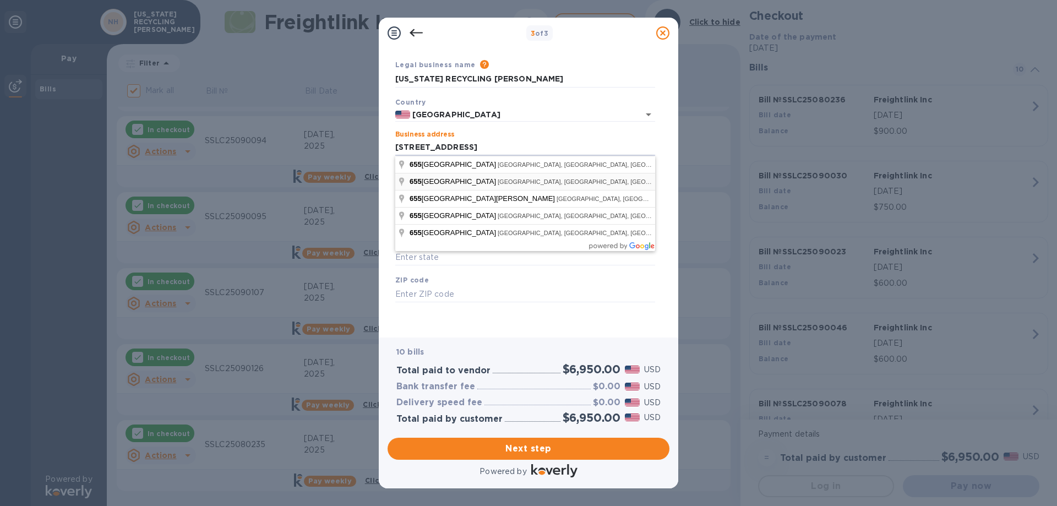
type input "[STREET_ADDRESS]"
type input "[PERSON_NAME]"
type input "NV"
type input "89011"
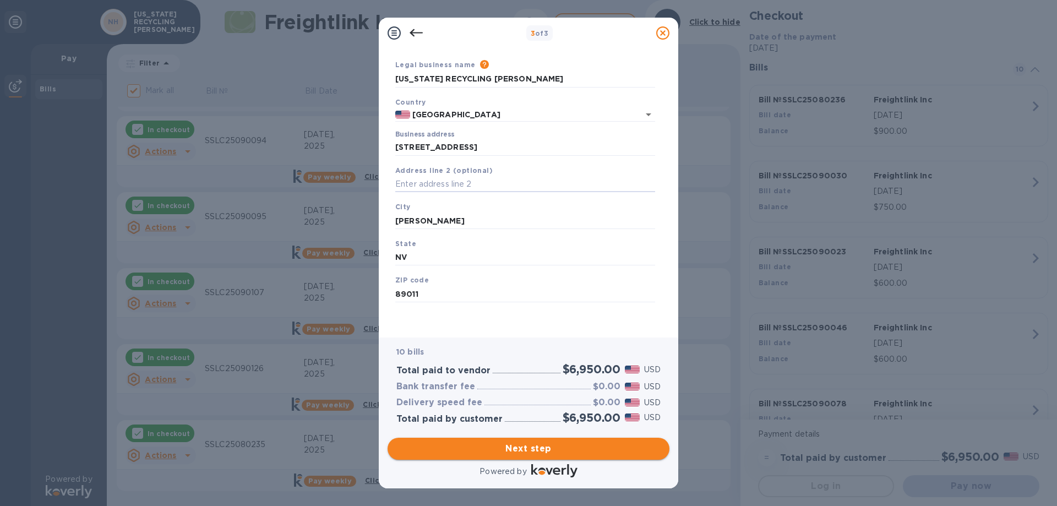
click at [532, 444] on span "Next step" at bounding box center [528, 448] width 264 height 13
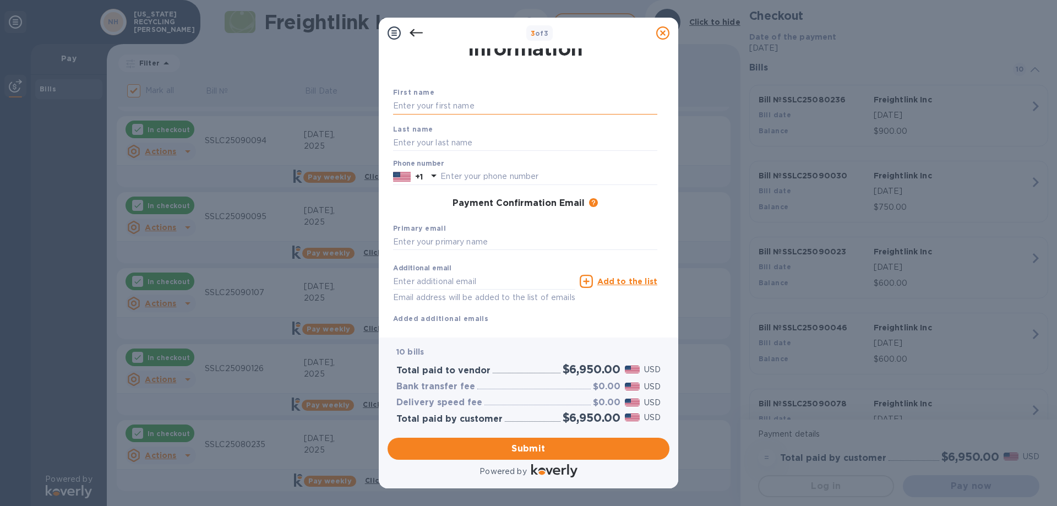
click at [501, 106] on input "text" at bounding box center [525, 106] width 264 height 17
type input "[GEOGRAPHIC_DATA]"
type input "[PERSON_NAME]"
type input "7028825224"
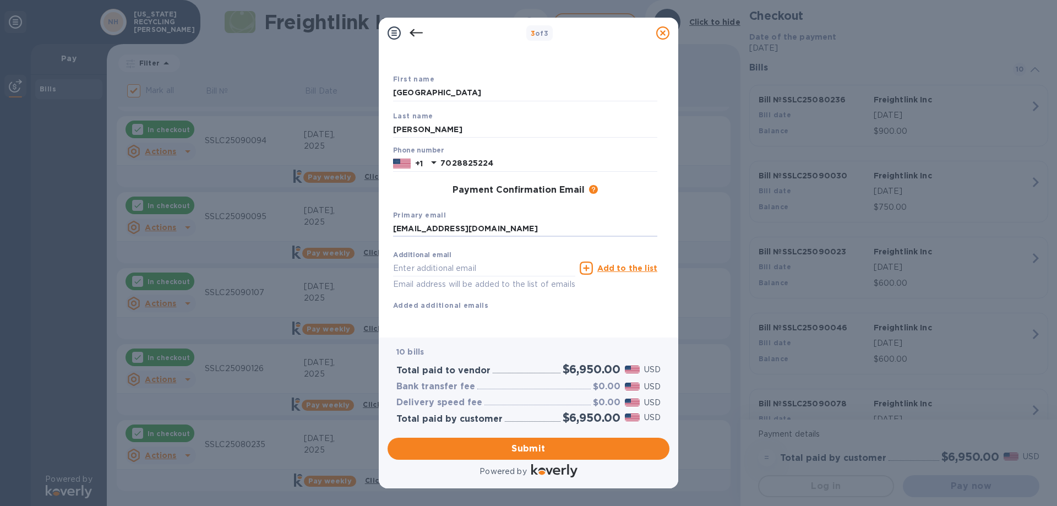
scroll to position [58, 0]
type input "[EMAIL_ADDRESS][DOMAIN_NAME]"
click at [481, 444] on span "Submit" at bounding box center [528, 448] width 264 height 13
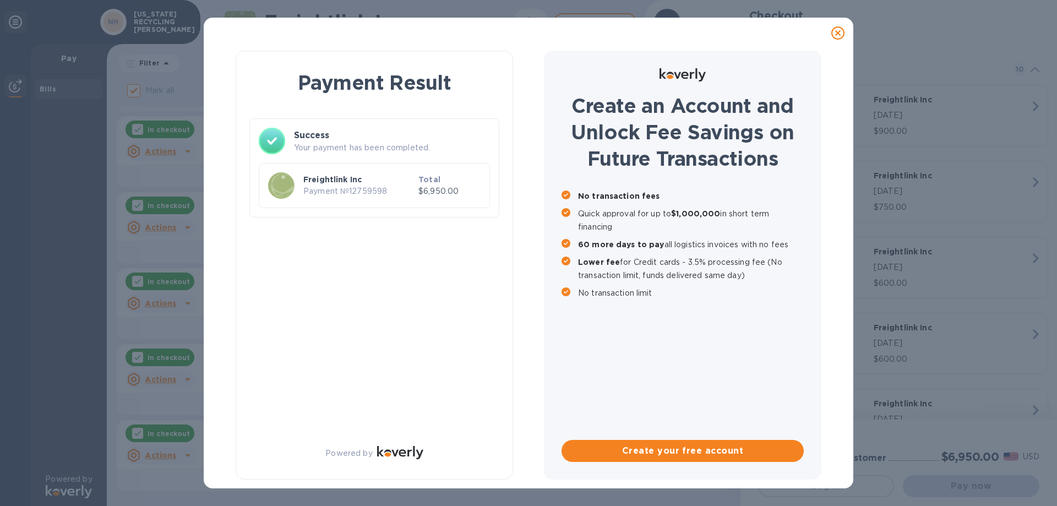
checkbox input "false"
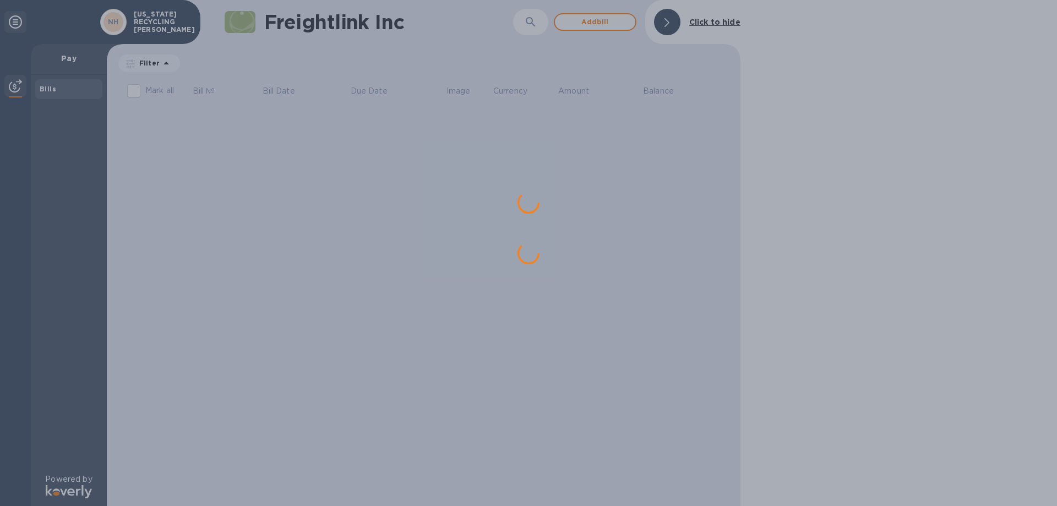
scroll to position [0, 0]
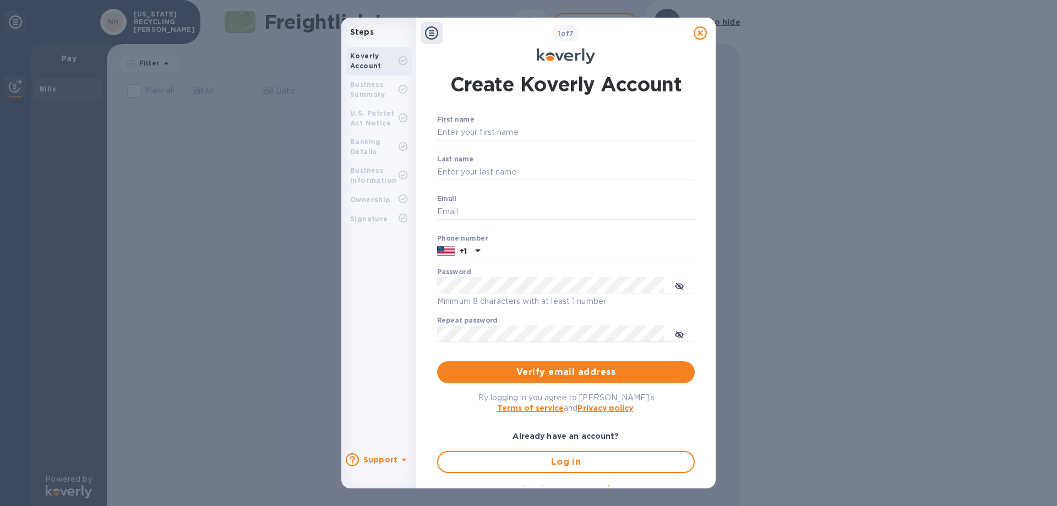
click at [893, 167] on div "Steps Koverly Account Business Summary U.S. Patriot Act Notice Banking Details …" at bounding box center [528, 253] width 1057 height 506
